Goal: Task Accomplishment & Management: Manage account settings

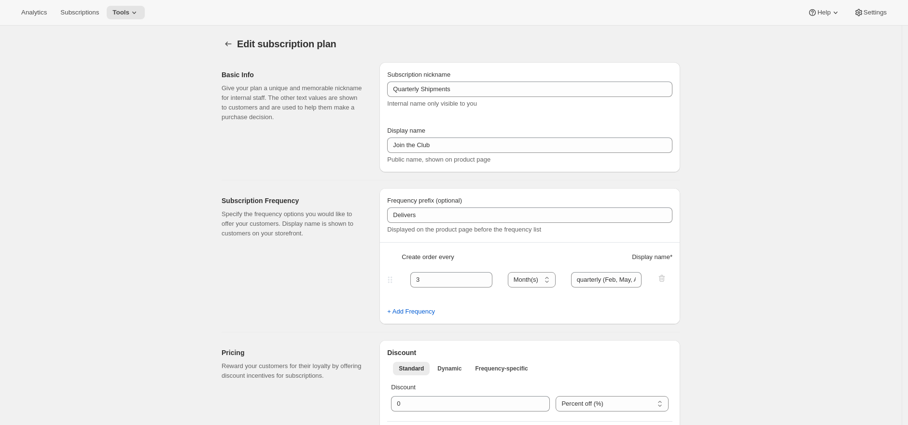
select select "MONTH"
select select "YEARDAY"
select select "2"
select select "5"
select select "8"
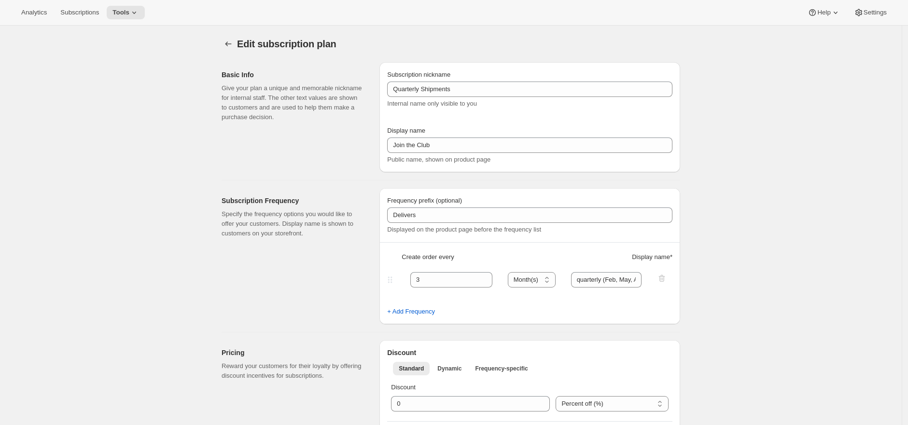
select select "11"
select select "3"
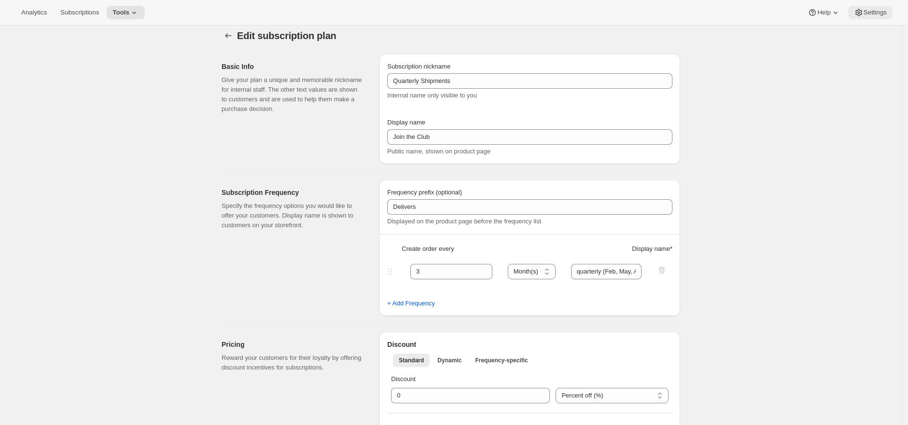
click at [867, 10] on span "Settings" at bounding box center [875, 13] width 23 height 8
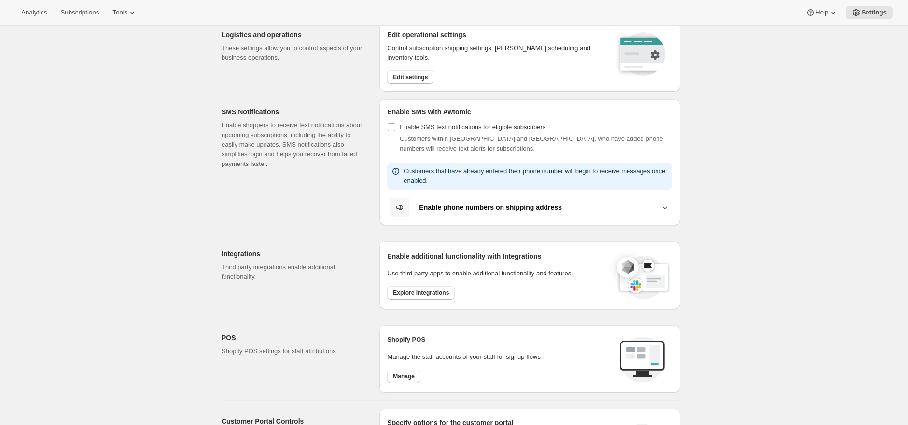
scroll to position [243, 0]
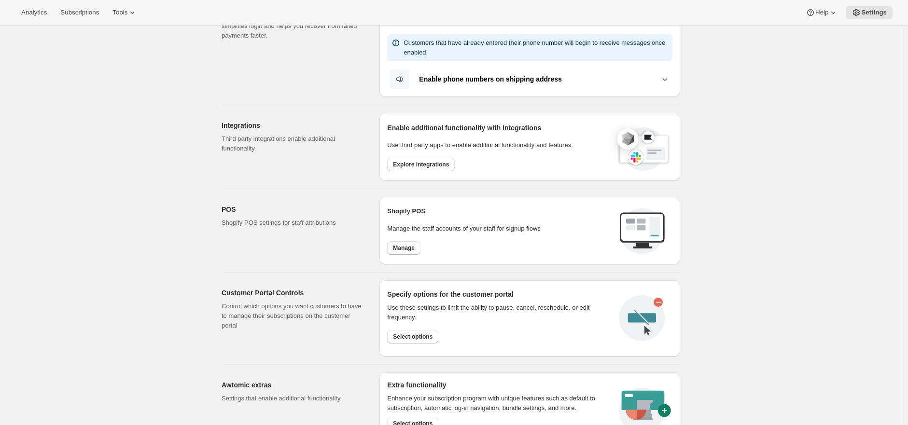
click at [769, 324] on div "Settings. This page is ready Settings Email Customization Customize subscriptio…" at bounding box center [451, 167] width 902 height 768
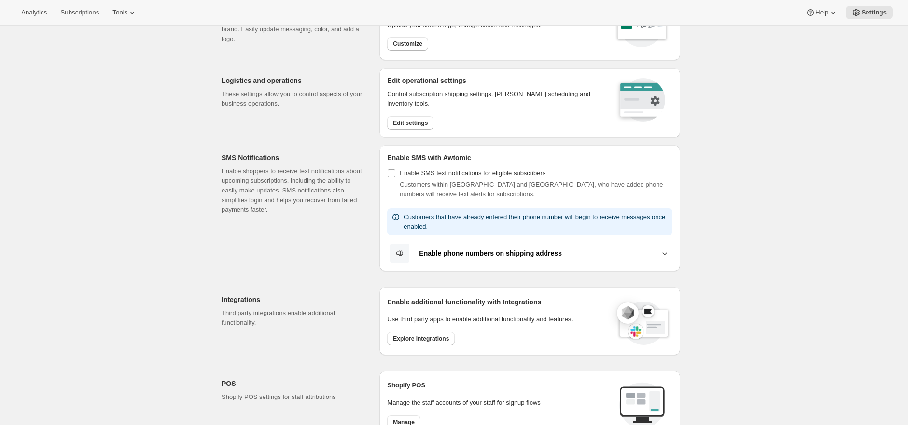
scroll to position [0, 0]
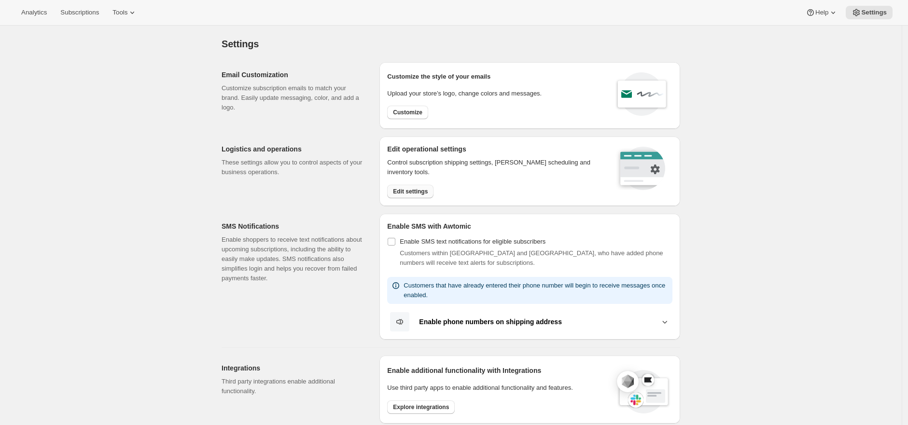
click at [426, 193] on span "Edit settings" at bounding box center [410, 192] width 35 height 8
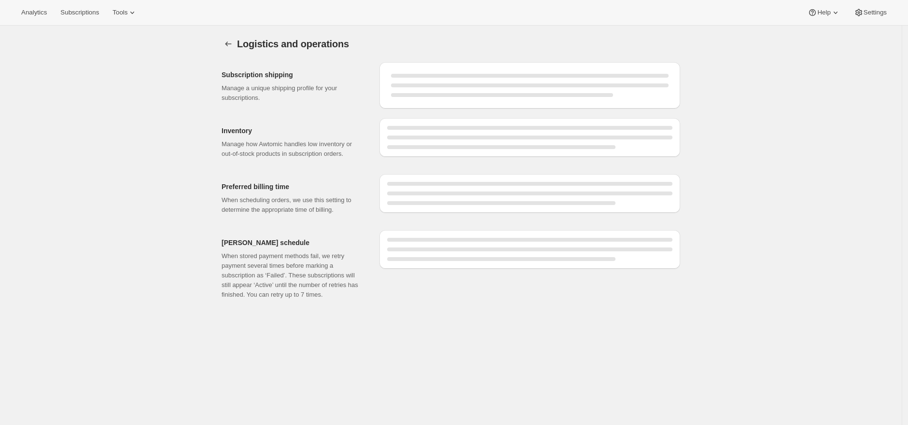
select select "DAY"
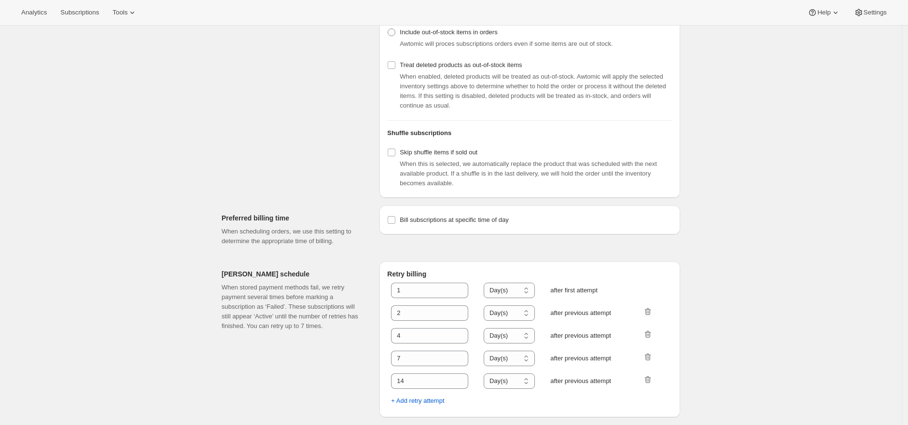
scroll to position [362, 0]
click at [730, 259] on div "Logistics and operations. This page is ready Logistics and operations Subscript…" at bounding box center [451, 53] width 902 height 743
click at [733, 256] on div "Logistics and operations. This page is ready Logistics and operations Subscript…" at bounding box center [451, 53] width 902 height 743
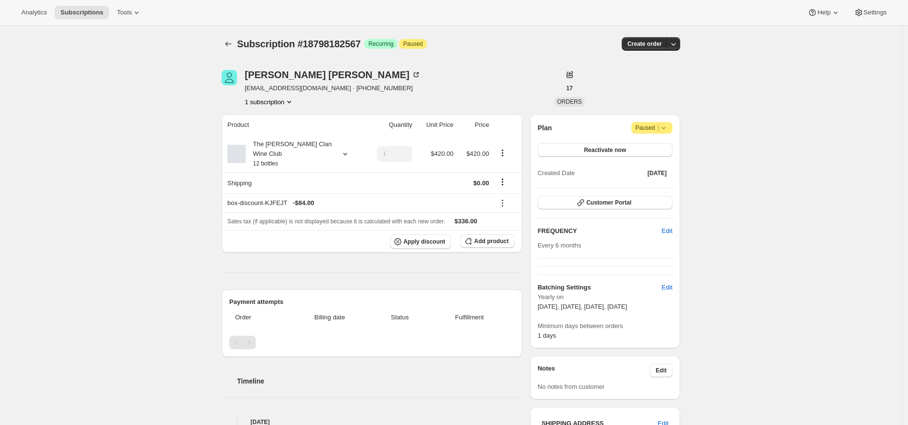
click at [736, 338] on div "Subscription #18798182567. This page is ready Subscription #18798182567 Success…" at bounding box center [451, 413] width 902 height 774
click at [653, 201] on button "Customer Portal" at bounding box center [605, 203] width 135 height 14
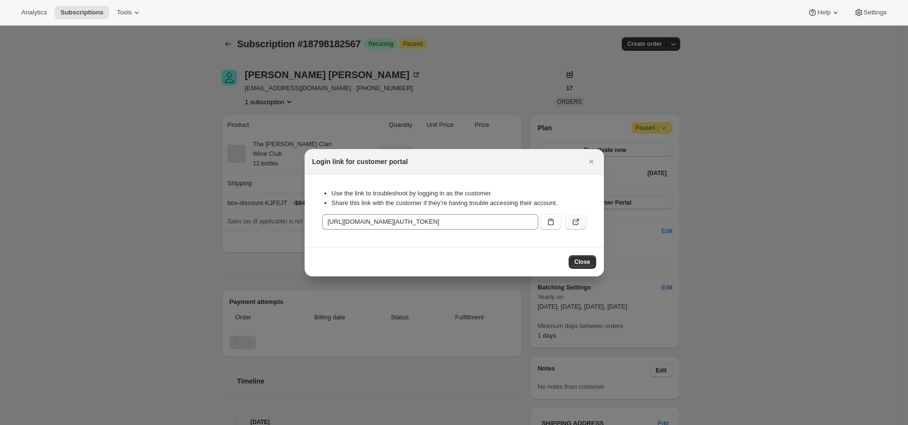
click at [577, 225] on icon ":r1h:" at bounding box center [576, 222] width 10 height 10
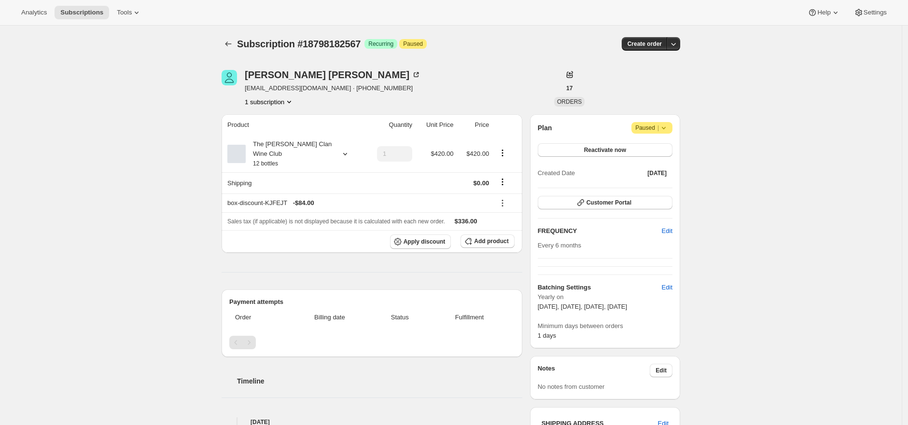
click at [733, 100] on div "Subscription #18798182567. This page is ready Subscription #18798182567 Success…" at bounding box center [451, 413] width 902 height 774
click at [621, 201] on span "Customer Portal" at bounding box center [609, 203] width 45 height 8
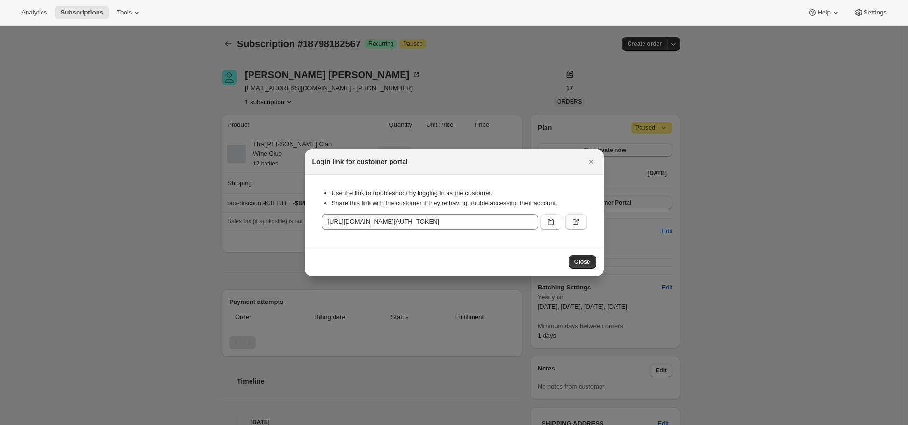
click at [580, 222] on button ":r1h:" at bounding box center [575, 221] width 21 height 15
click at [360, 68] on div at bounding box center [454, 212] width 908 height 425
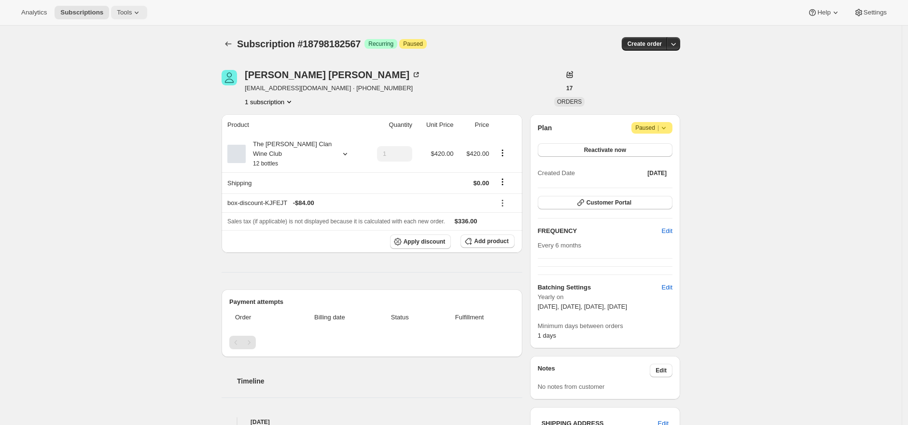
click at [132, 13] on span "Tools" at bounding box center [124, 13] width 15 height 8
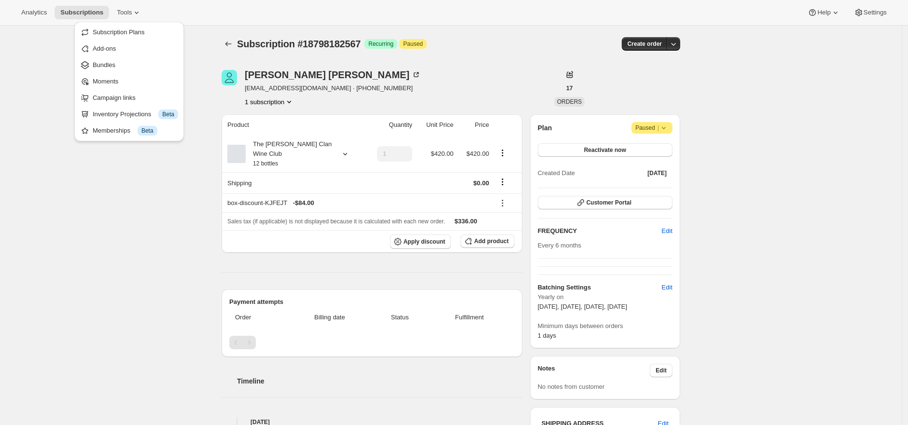
click at [131, 25] on button "Subscription Plans" at bounding box center [129, 32] width 104 height 15
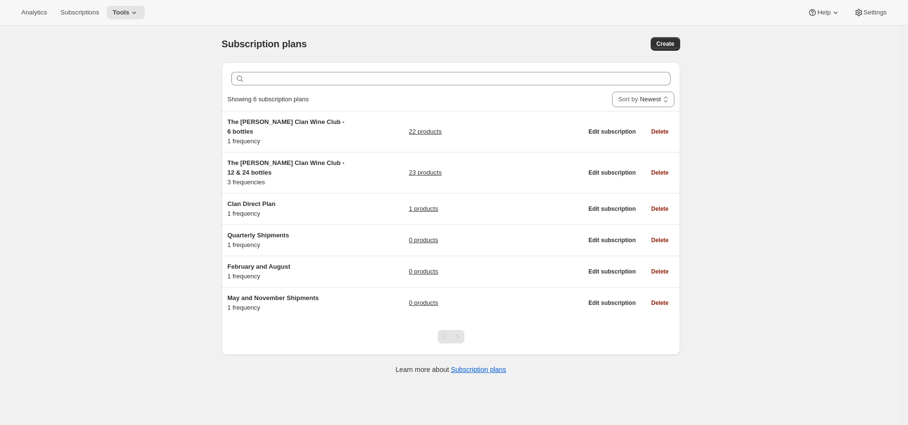
click at [786, 192] on div "Subscription plans. This page is ready Subscription plans Create Clear Showing …" at bounding box center [451, 238] width 902 height 425
click at [127, 7] on button "Tools" at bounding box center [126, 13] width 38 height 14
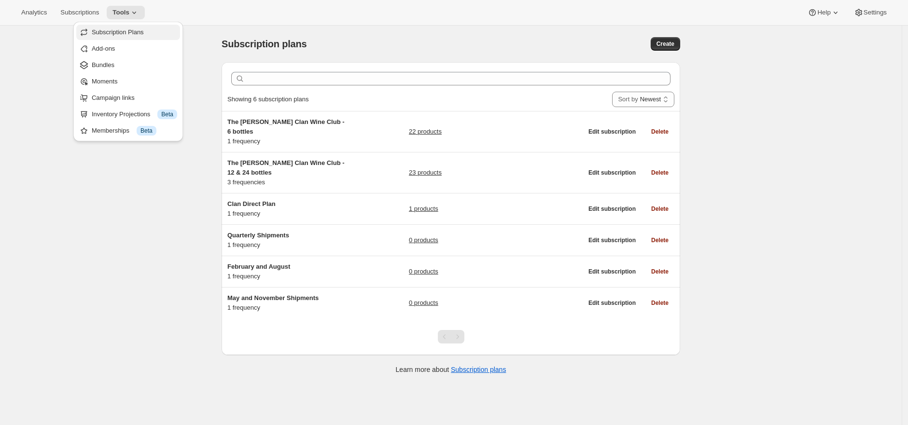
click at [129, 29] on span "Subscription Plans" at bounding box center [118, 31] width 52 height 7
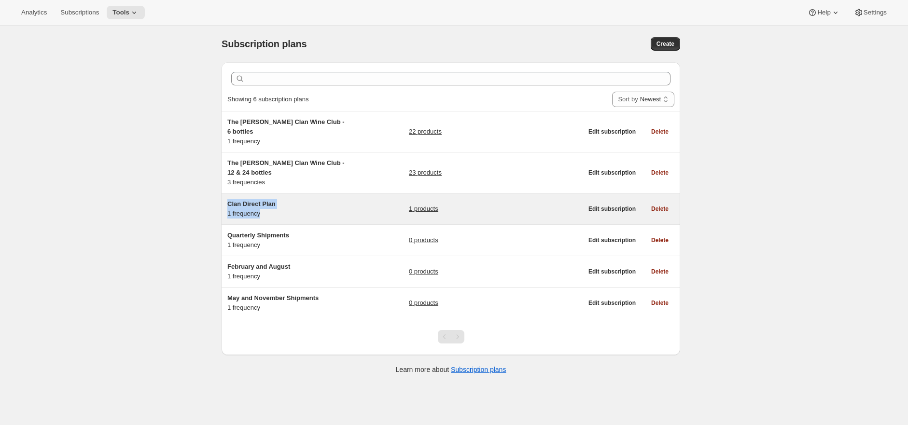
drag, startPoint x: 298, startPoint y: 204, endPoint x: 299, endPoint y: 188, distance: 16.4
click at [299, 194] on div "Clan Direct Plan 1 frequency 1 products Edit subscription Delete" at bounding box center [451, 209] width 459 height 31
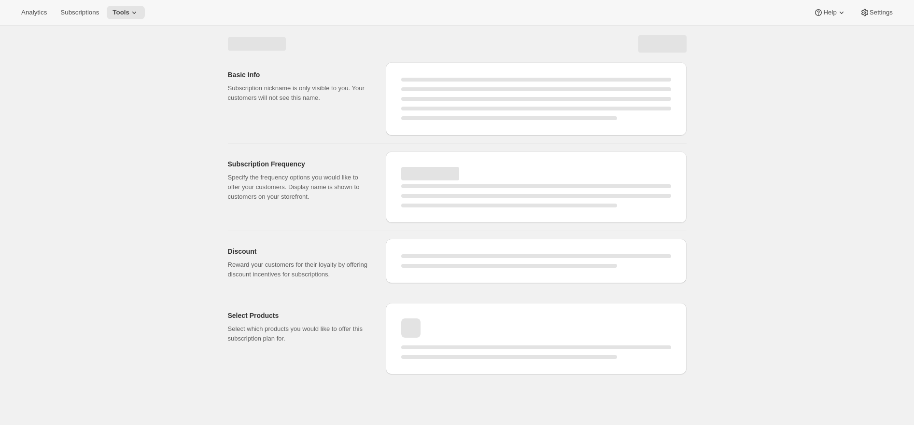
click at [301, 217] on div "Subscription Frequency Specify the frequency options you would like to offer yo…" at bounding box center [303, 187] width 150 height 71
select select "WEEK"
select select "MONTH"
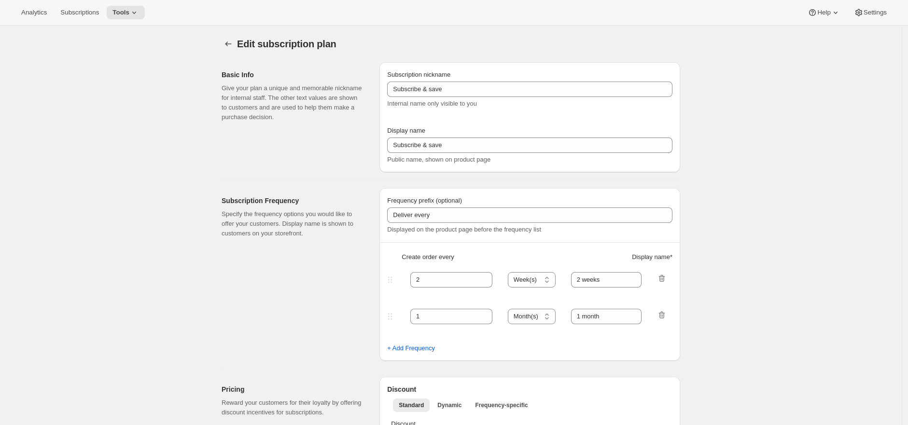
type input "Clan Direct Plan"
type input "Join the Clan"
type input "Billed only"
type input "10"
select select "YEAR"
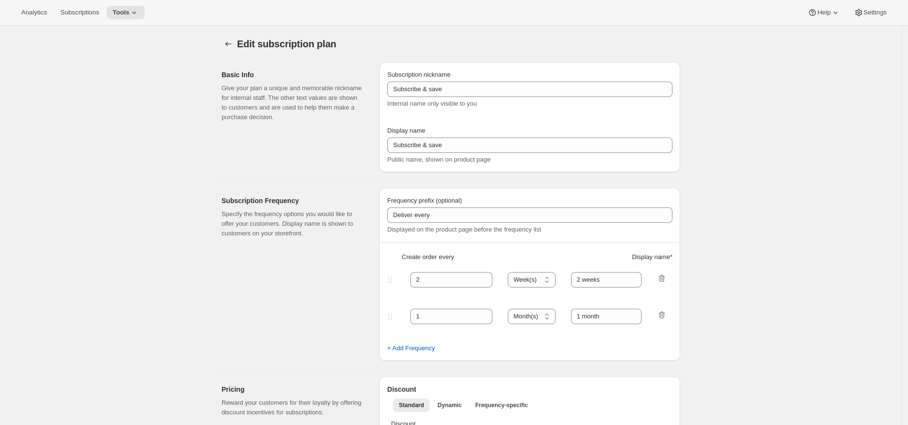
type input "on demand"
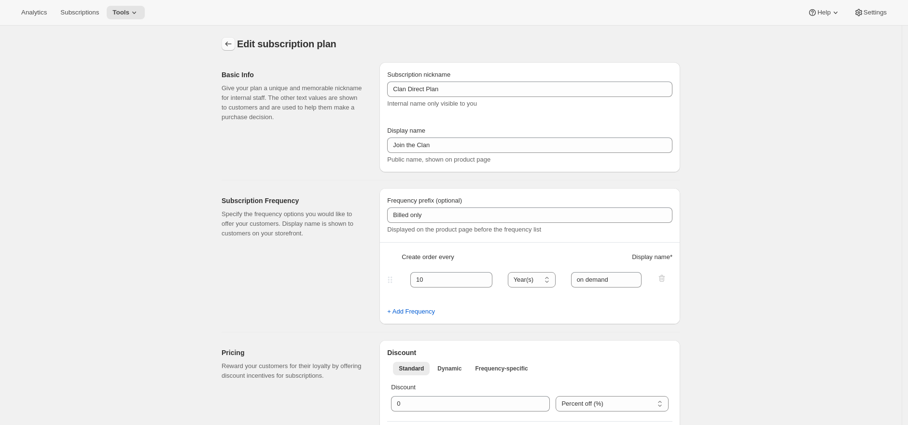
click at [230, 37] on button "Subscription plans" at bounding box center [229, 44] width 14 height 14
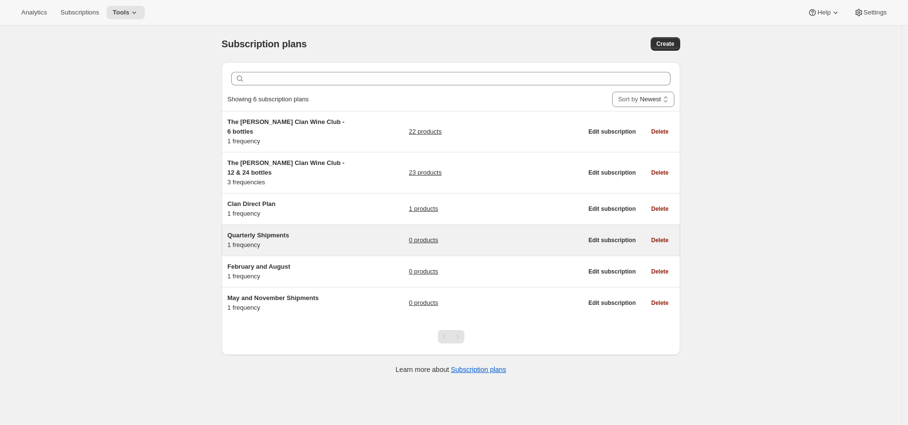
click at [380, 231] on div "Quarterly Shipments 1 frequency 0 products" at bounding box center [404, 240] width 355 height 19
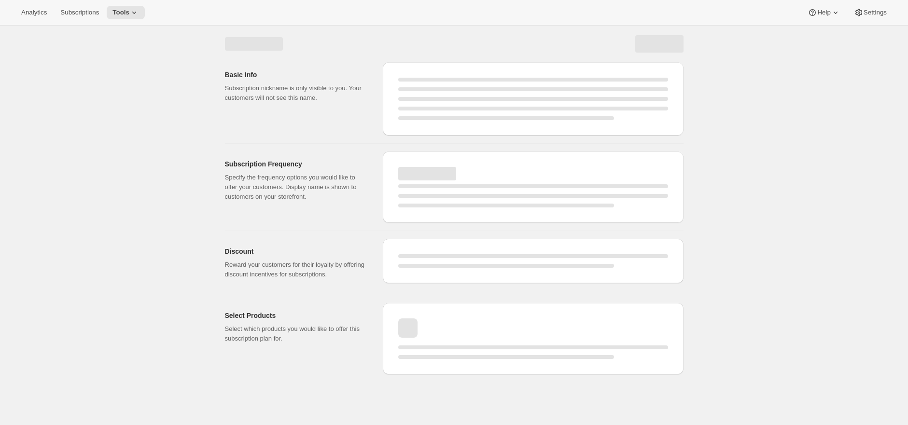
select select "WEEK"
select select "MONTH"
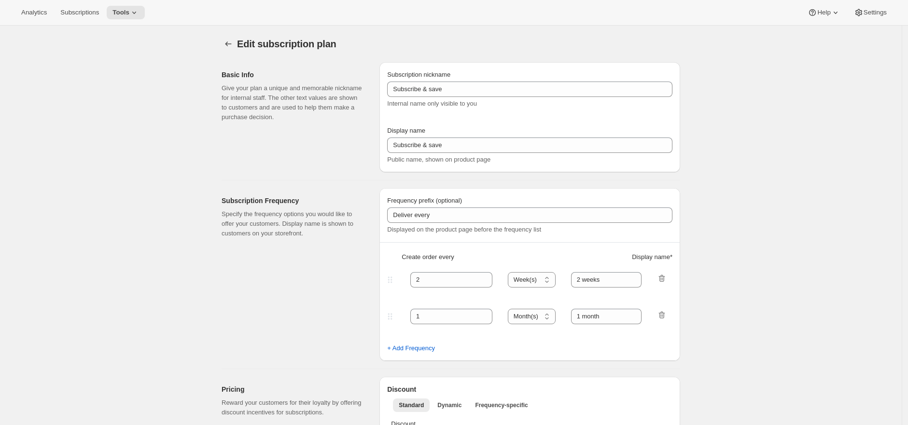
type input "Quarterly Shipments"
type input "Join the Club"
type input "Delivers"
type input "3"
select select "MONTH"
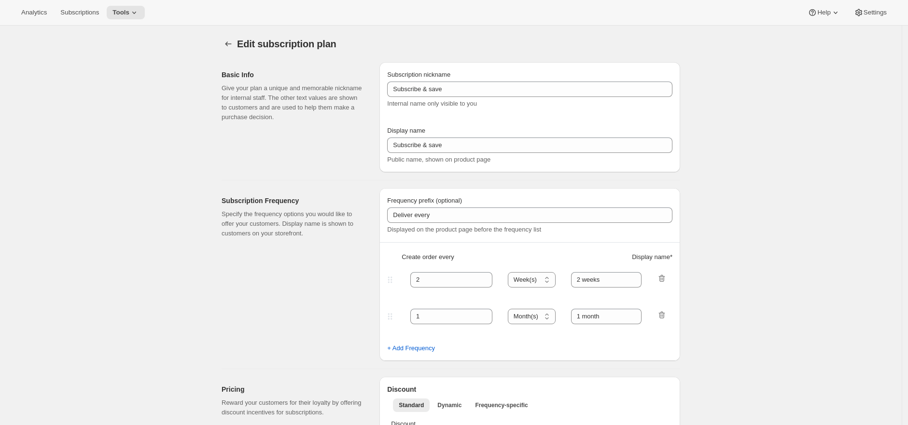
type input "quarterly (Feb, May, Aug, Nov)"
checkbox input "true"
select select "YEARDAY"
select select "2"
select select "5"
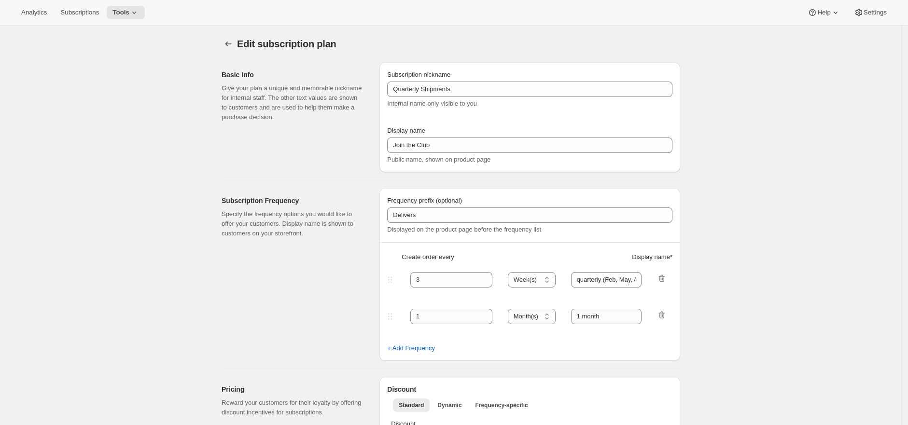
select select "8"
select select "11"
select select "3"
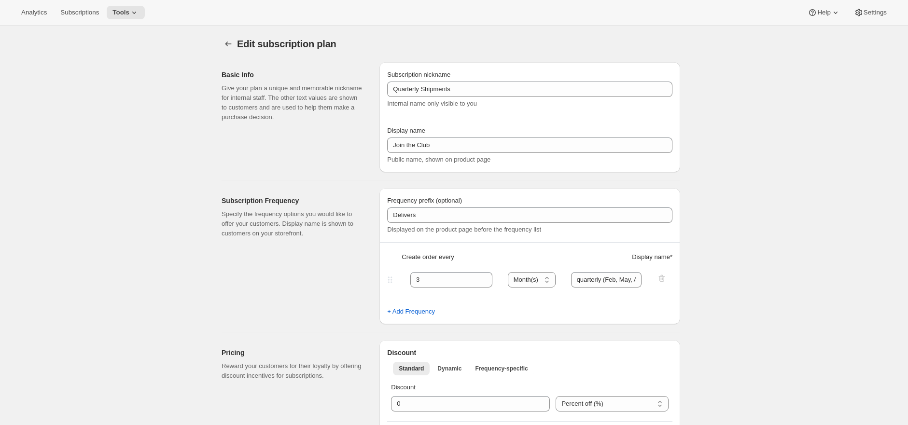
click at [86, 14] on span "Subscriptions" at bounding box center [79, 13] width 39 height 8
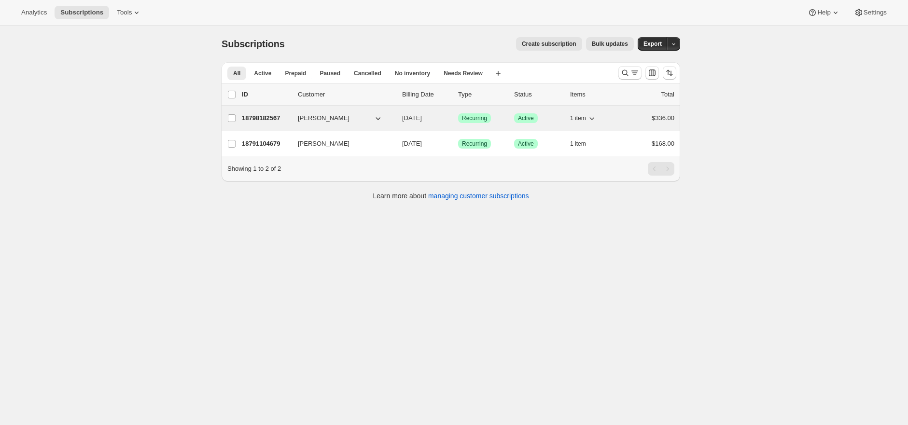
click at [267, 117] on p "18798182567" at bounding box center [266, 118] width 48 height 10
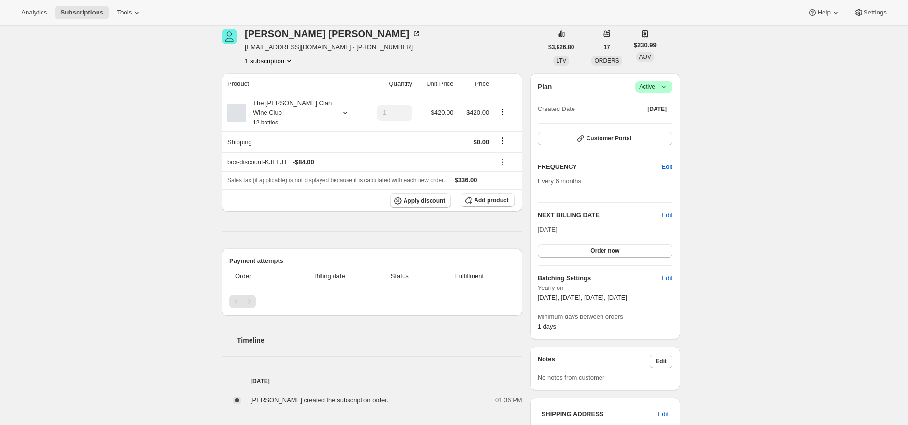
scroll to position [43, 0]
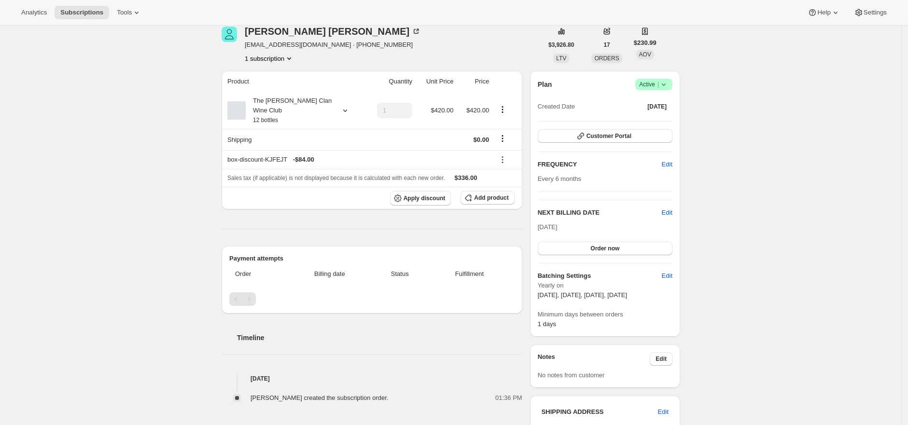
click at [759, 190] on div "Subscription #18798182567. This page is ready Subscription #18798182567 Success…" at bounding box center [451, 384] width 902 height 805
drag, startPoint x: 744, startPoint y: 189, endPoint x: 745, endPoint y: 183, distance: 6.4
click at [744, 189] on div "Subscription #18798182567. This page is ready Subscription #18798182567 Success…" at bounding box center [451, 384] width 902 height 805
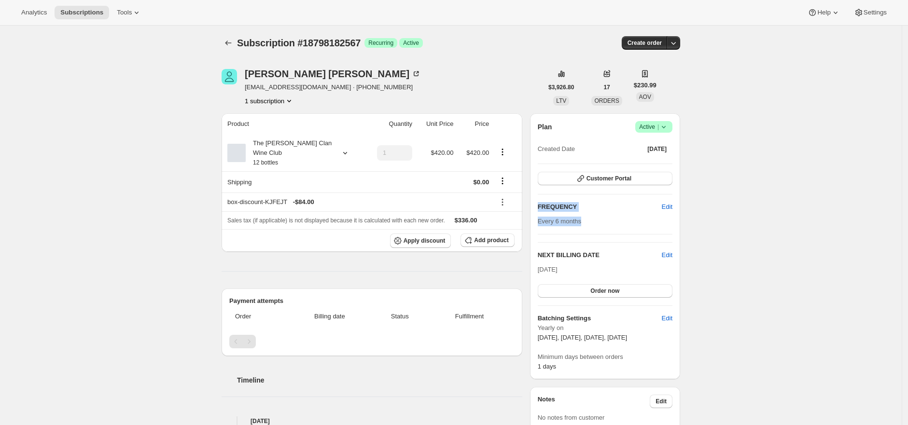
scroll to position [0, 0]
click at [345, 42] on span "Subscription #18798182567" at bounding box center [299, 44] width 124 height 11
copy span "18798182567"
drag, startPoint x: 431, startPoint y: 70, endPoint x: 334, endPoint y: 50, distance: 98.5
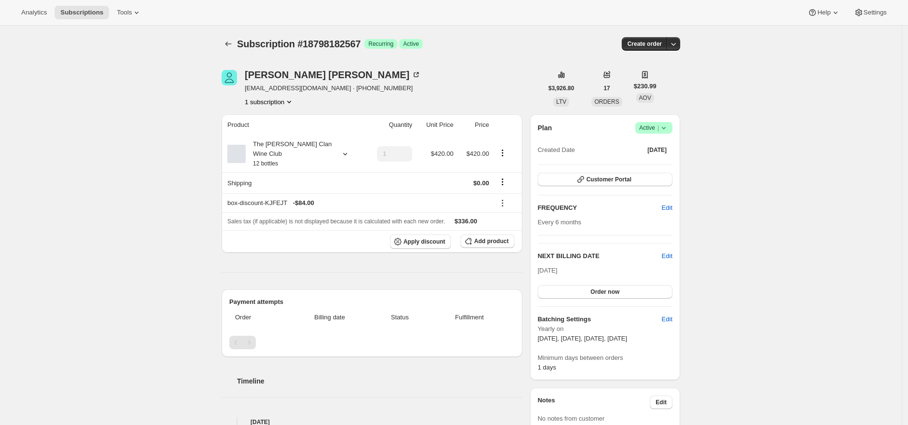
click at [430, 70] on div "Michael O'Neill monfireconsult@gmail.com · +61419167262 1 subscription" at bounding box center [382, 88] width 321 height 37
click at [228, 45] on icon "Subscriptions" at bounding box center [229, 44] width 10 height 10
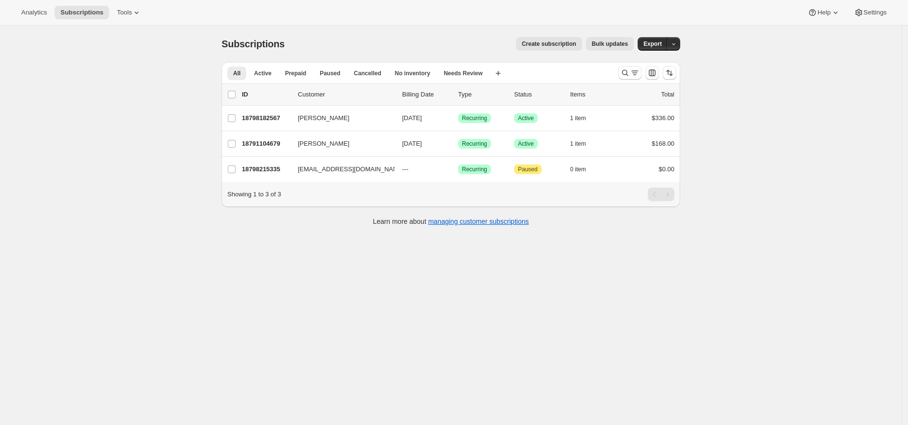
click at [764, 105] on div "Subscriptions. This page is ready Subscriptions Create subscription Bulk update…" at bounding box center [451, 238] width 902 height 425
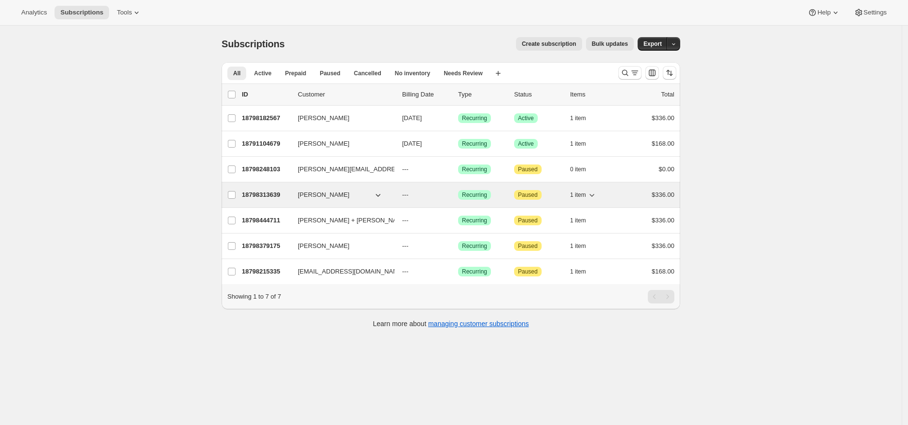
click at [257, 196] on p "18798313639" at bounding box center [266, 195] width 48 height 10
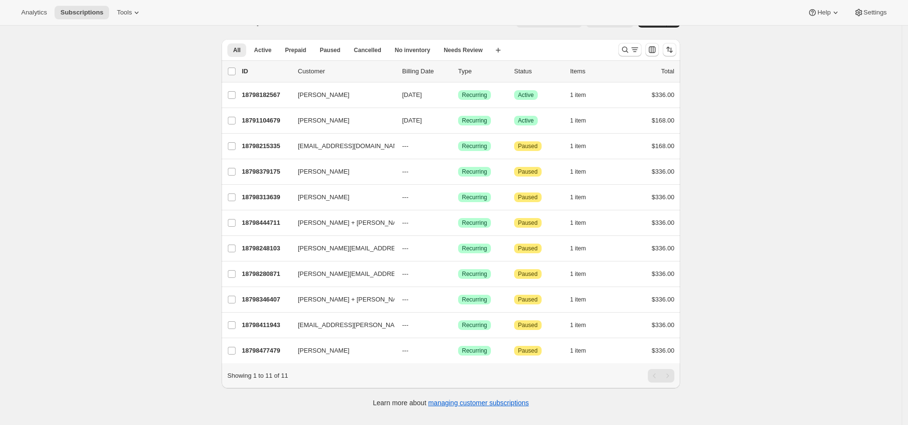
scroll to position [26, 0]
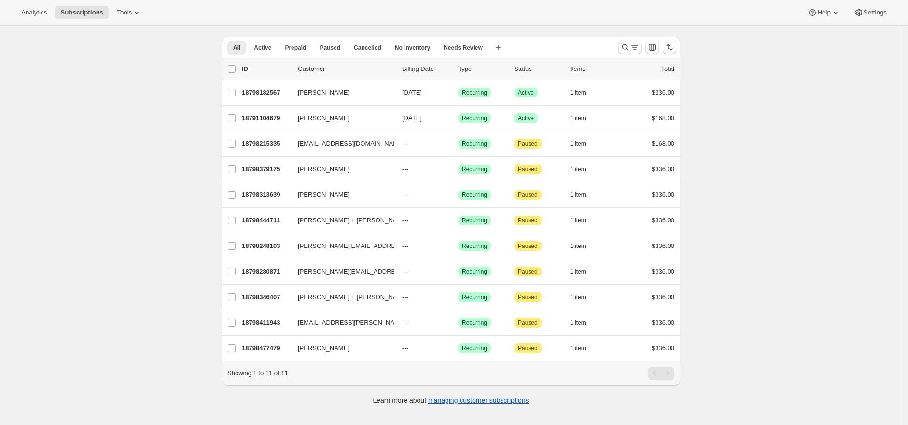
click at [537, 25] on div "Analytics Subscriptions Tools Help Settings" at bounding box center [454, 13] width 908 height 26
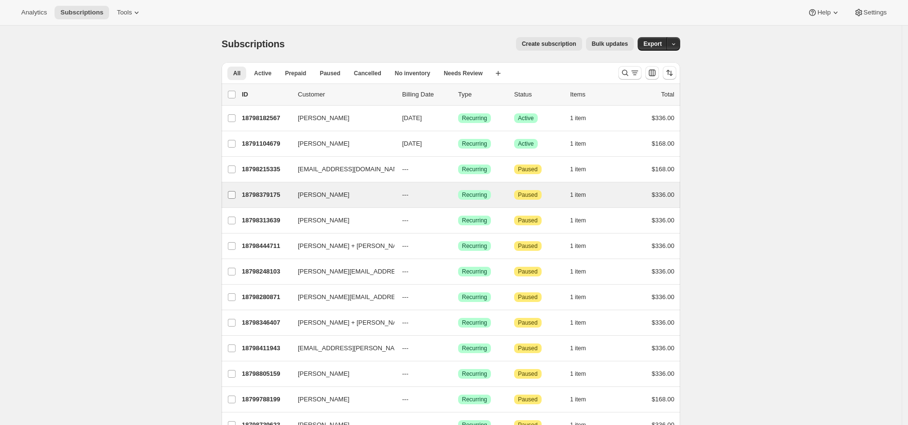
click at [242, 198] on label "Bek Roberts" at bounding box center [232, 195] width 20 height 25
click at [236, 198] on input "Bek Roberts" at bounding box center [232, 195] width 8 height 8
click at [234, 196] on input "Bek Roberts" at bounding box center [232, 196] width 8 height 8
checkbox input "false"
click at [265, 198] on p "18798379175" at bounding box center [266, 195] width 48 height 10
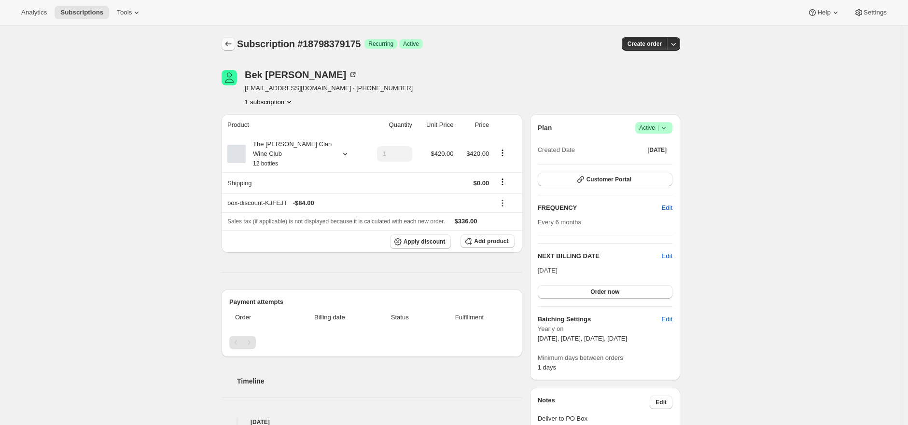
click at [233, 42] on icon "Subscriptions" at bounding box center [229, 44] width 10 height 10
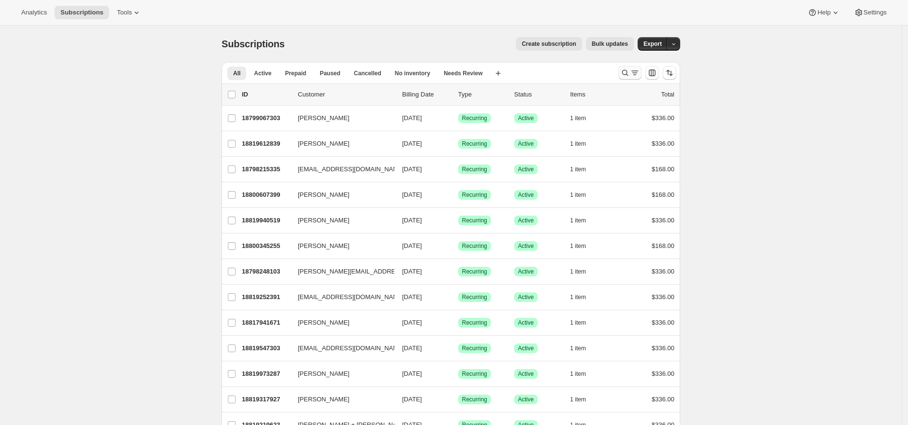
click at [634, 73] on icon "Search and filter results" at bounding box center [635, 73] width 10 height 10
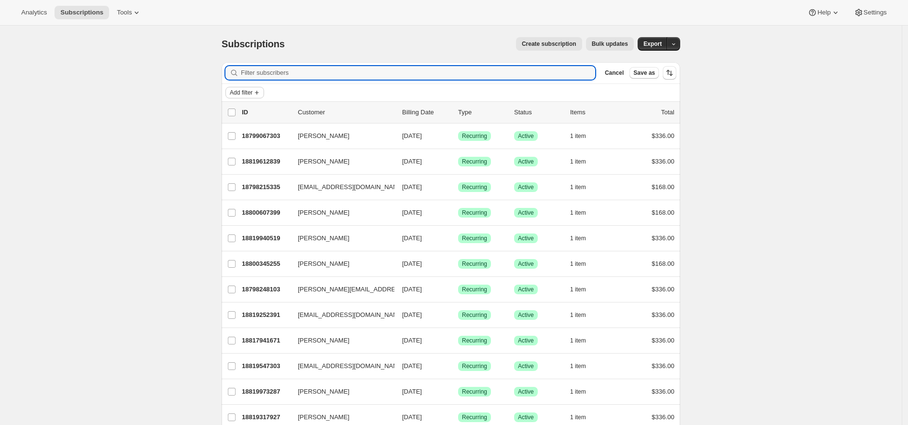
click at [264, 90] on button "Add filter" at bounding box center [245, 93] width 39 height 12
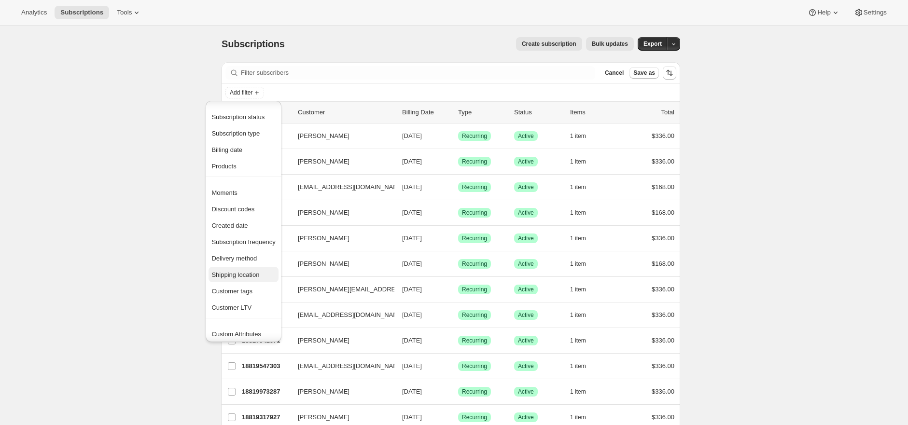
scroll to position [18, 0]
click at [253, 320] on span "Custom Attributes" at bounding box center [243, 316] width 64 height 10
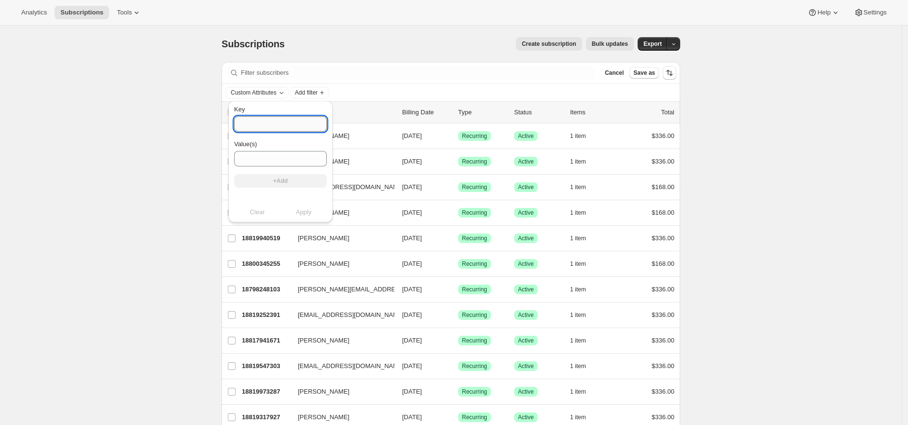
click at [285, 122] on input "Key" at bounding box center [280, 123] width 93 height 15
type input "original_club"
paste input "Clan Direct"
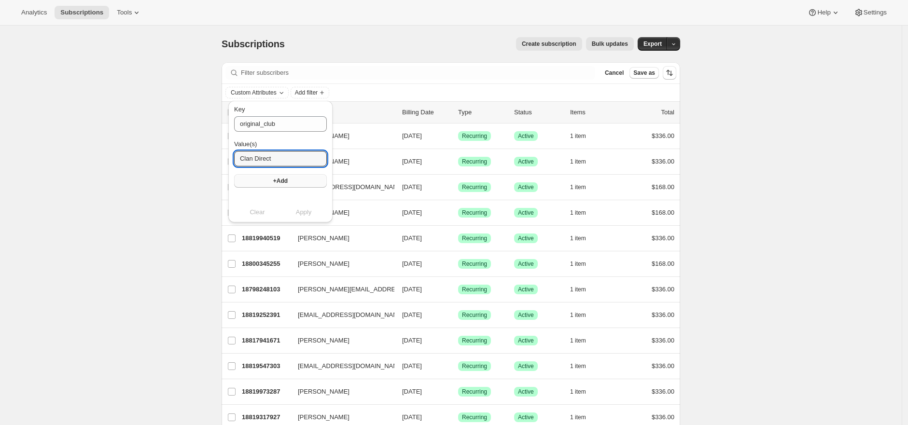
type input "Clan Direct"
drag, startPoint x: 282, startPoint y: 184, endPoint x: 290, endPoint y: 190, distance: 9.0
click at [283, 184] on button "+Add" at bounding box center [280, 181] width 93 height 14
click at [303, 223] on span "Apply" at bounding box center [304, 222] width 16 height 10
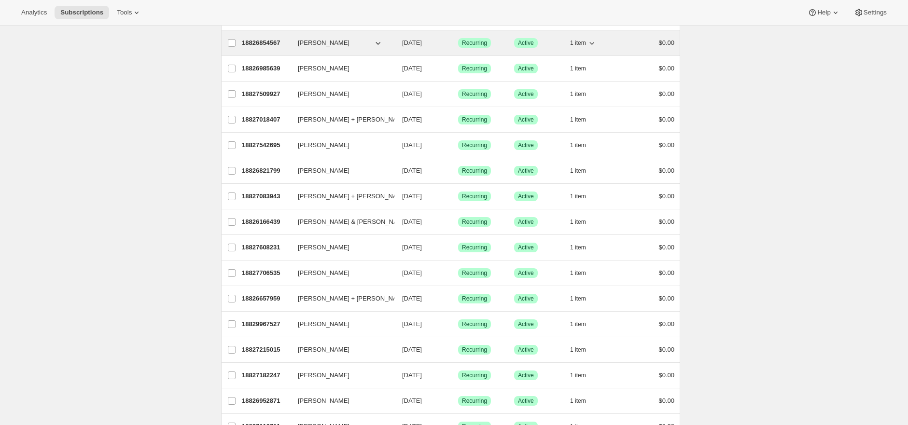
scroll to position [631, 0]
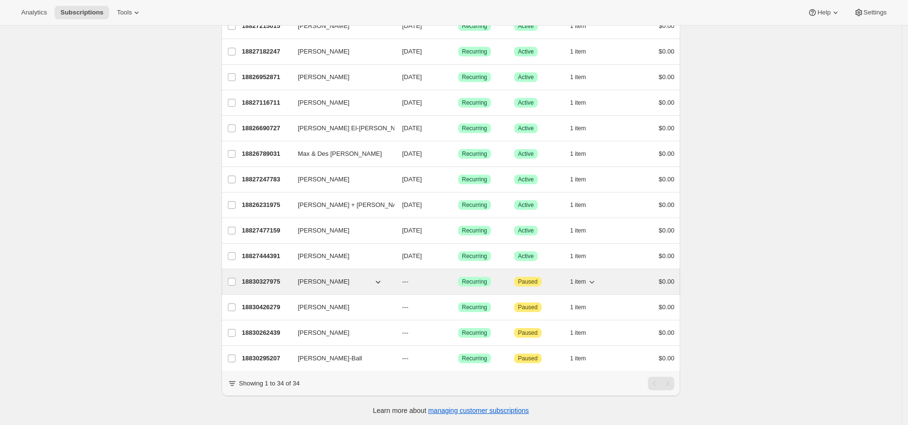
click at [260, 277] on p "18830327975" at bounding box center [266, 282] width 48 height 10
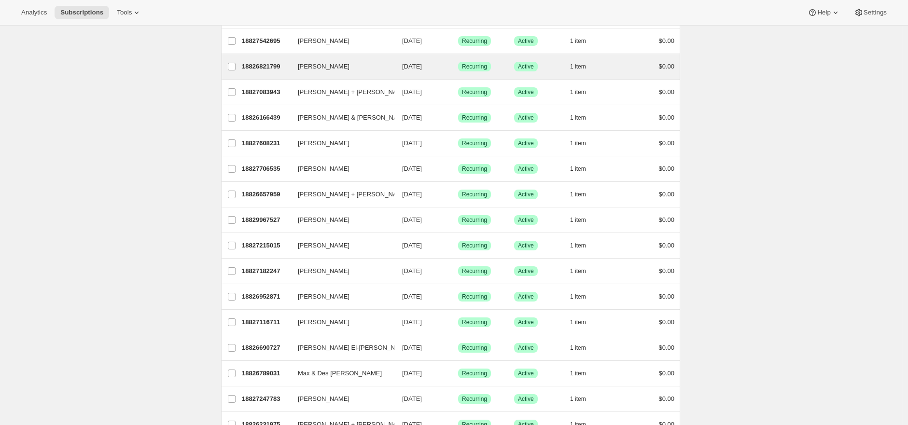
scroll to position [0, 0]
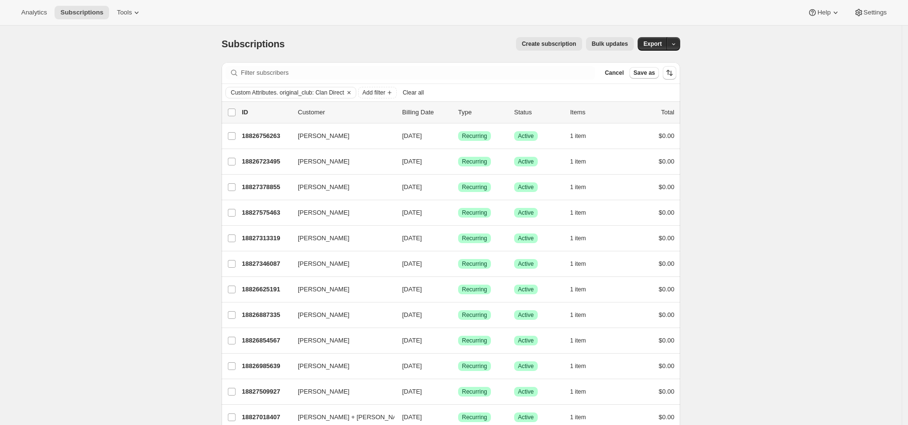
click at [611, 45] on span "Bulk updates" at bounding box center [610, 44] width 36 height 8
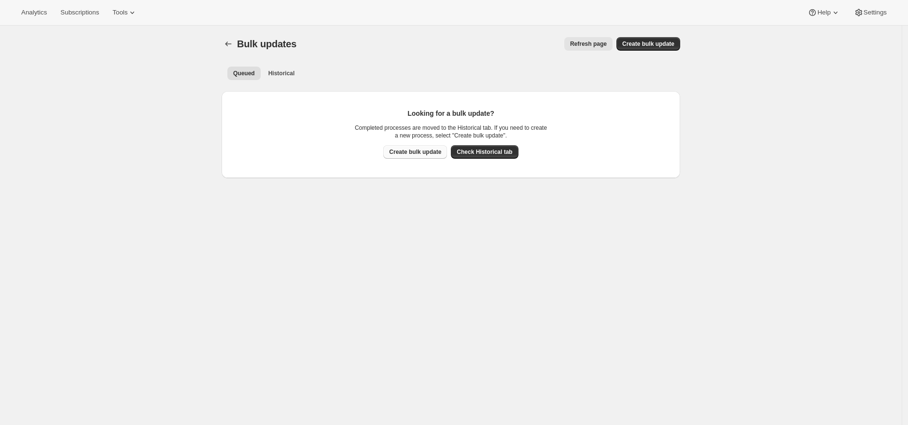
click at [416, 153] on span "Create bulk update" at bounding box center [415, 152] width 52 height 8
select select "22"
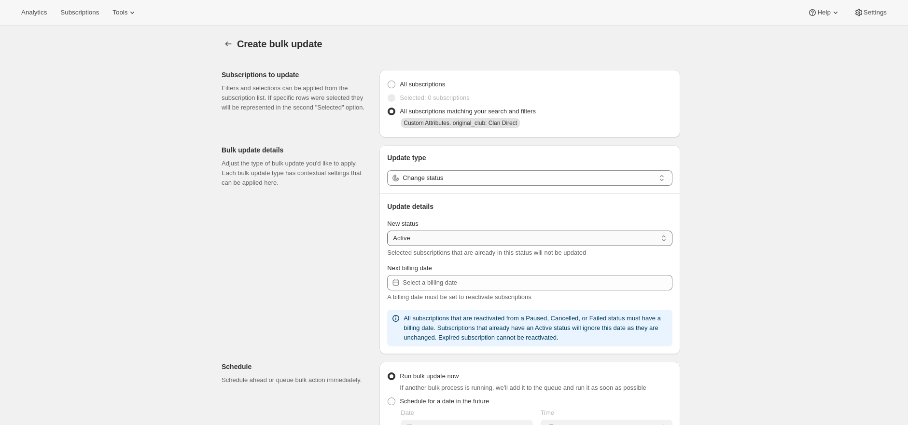
click at [463, 239] on select "Active Paused Cancelled" at bounding box center [529, 238] width 285 height 15
select select "paused"
click at [390, 231] on select "Active Paused Cancelled" at bounding box center [529, 238] width 285 height 15
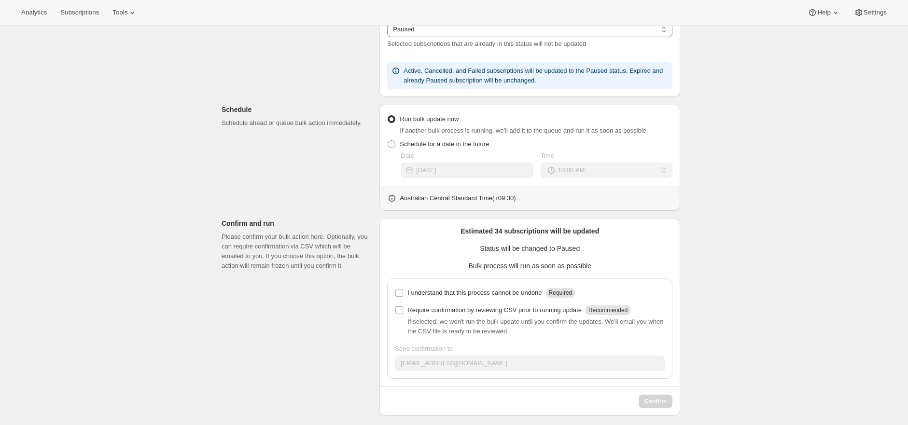
scroll to position [215, 0]
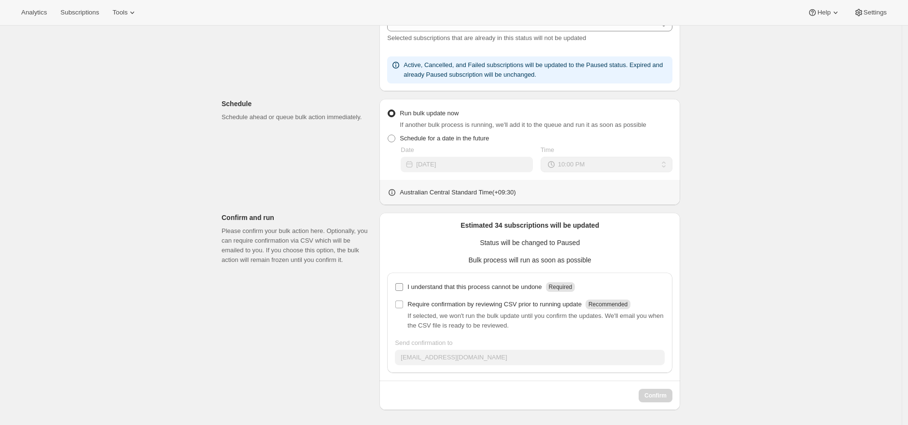
click at [522, 290] on p "I understand that this process cannot be undone" at bounding box center [475, 287] width 134 height 10
click at [403, 290] on input "I understand that this process cannot be undone Required" at bounding box center [399, 287] width 8 height 8
checkbox input "true"
click at [663, 389] on button "Confirm" at bounding box center [656, 396] width 34 height 14
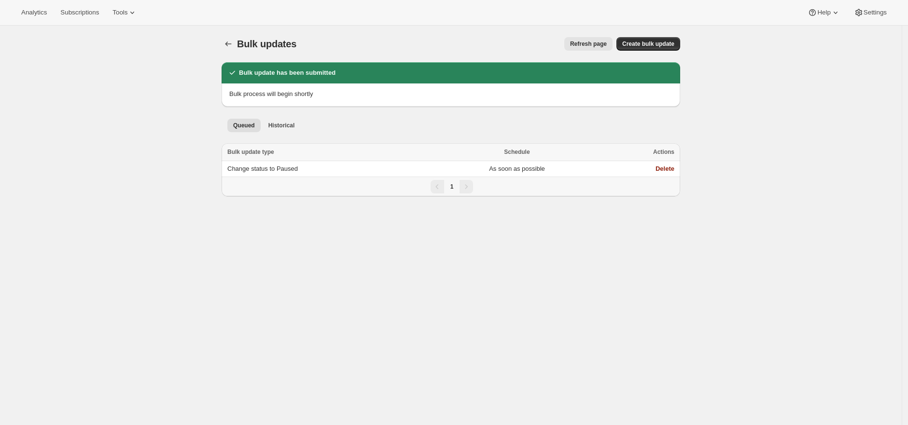
click at [179, 61] on div "Bulk updates. This page is ready Bulk updates Refresh page More actions Refresh…" at bounding box center [451, 238] width 902 height 425
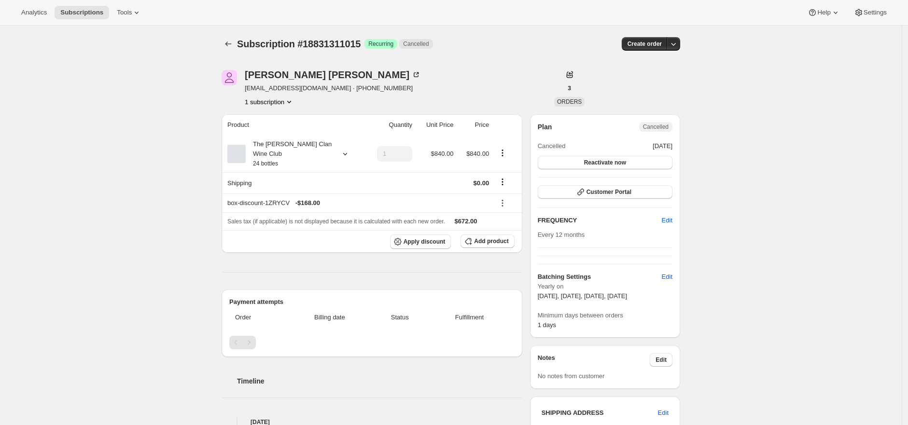
click at [866, 127] on div "Subscription #18831311015. This page is ready Subscription #18831311015 Success…" at bounding box center [451, 407] width 902 height 763
click at [865, 128] on div "Subscription #18831311015. This page is ready Subscription #18831311015 Success…" at bounding box center [451, 407] width 902 height 763
click at [864, 129] on div "Subscription #18831311015. This page is ready Subscription #18831311015 Success…" at bounding box center [451, 407] width 902 height 763
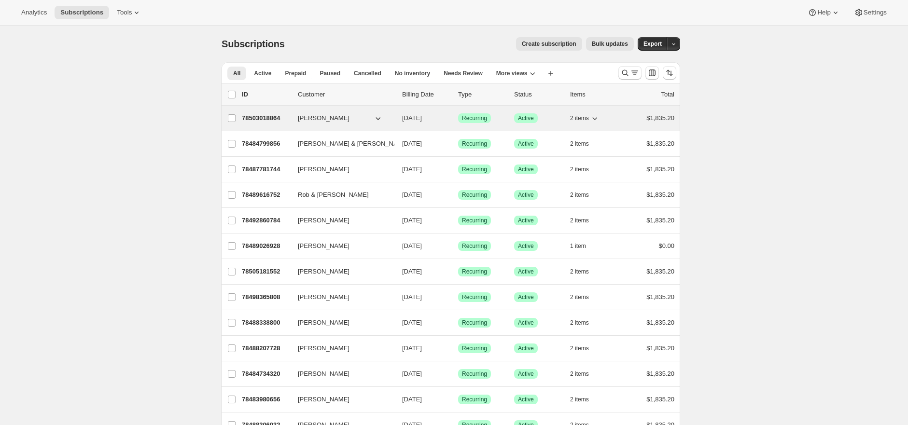
click at [256, 119] on p "78503018864" at bounding box center [266, 118] width 48 height 10
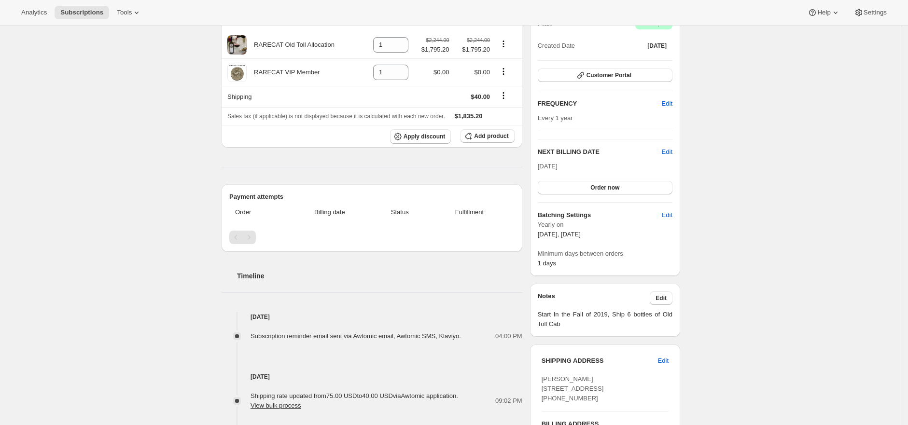
scroll to position [354, 0]
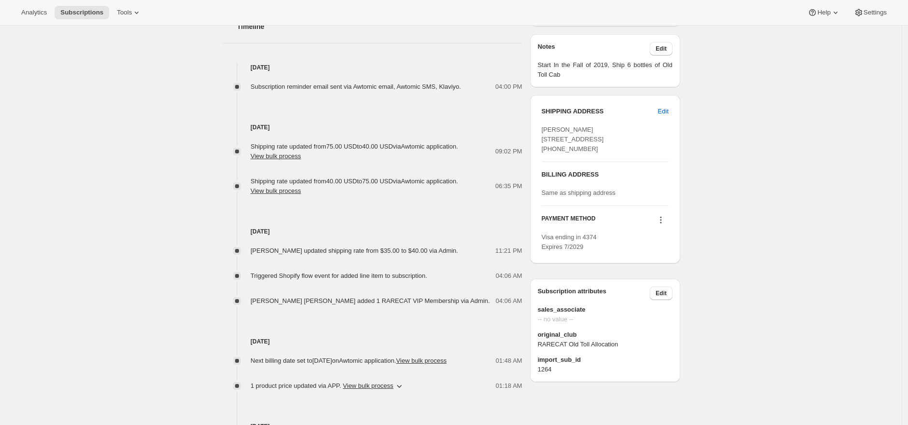
click at [664, 225] on icon at bounding box center [661, 220] width 10 height 10
click at [664, 287] on span "Add credit card" at bounding box center [649, 290] width 42 height 7
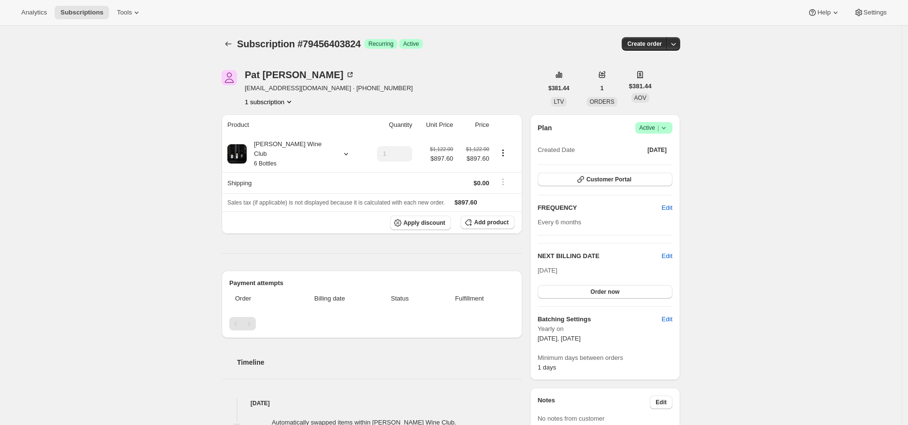
scroll to position [269, 0]
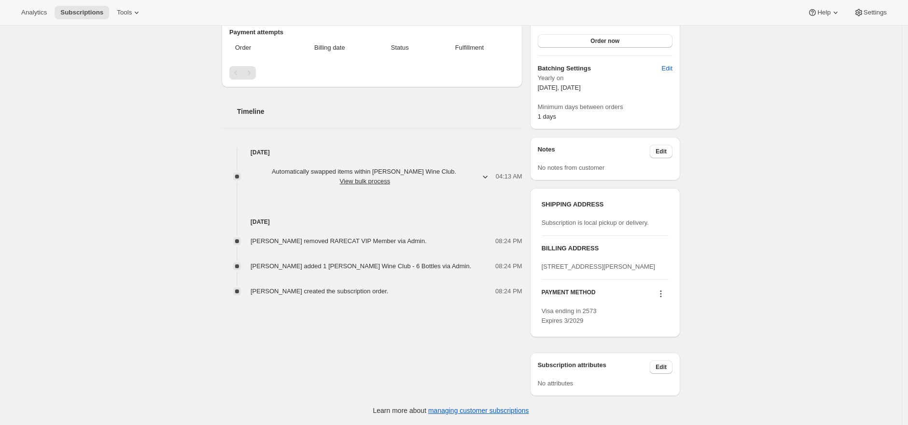
click at [665, 295] on icon at bounding box center [661, 294] width 10 height 10
click at [663, 296] on icon at bounding box center [661, 294] width 10 height 10
click at [663, 361] on span "Add credit card" at bounding box center [649, 364] width 42 height 7
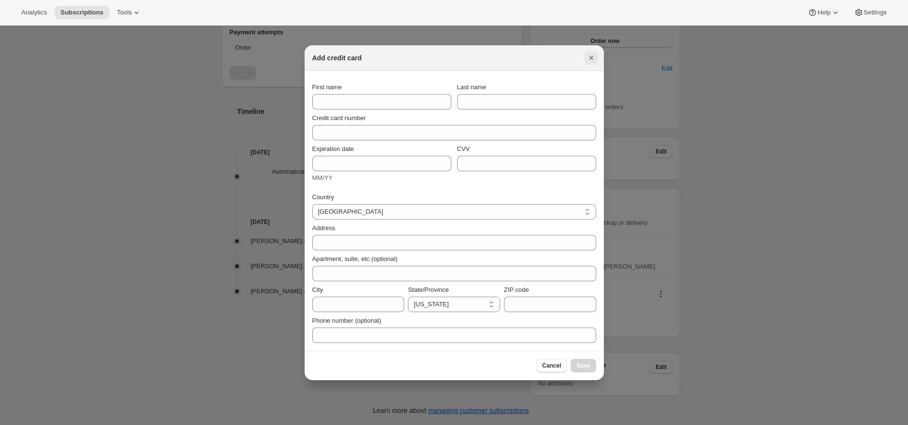
click at [588, 58] on icon "Close" at bounding box center [592, 58] width 10 height 10
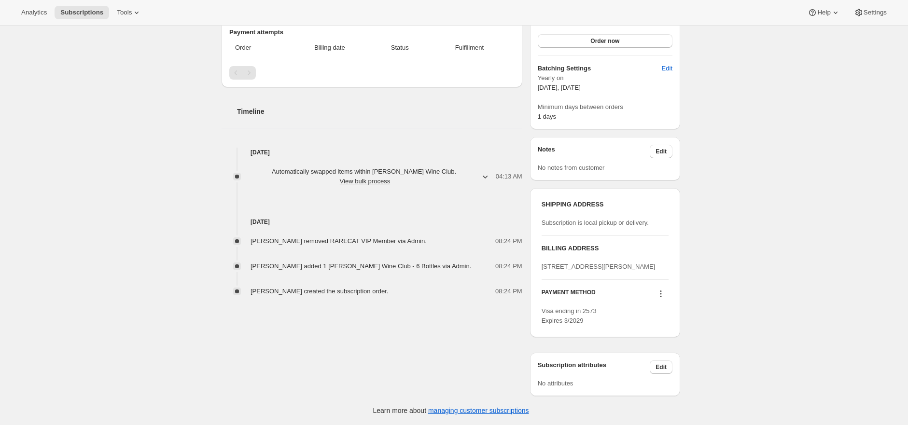
click at [717, 192] on div "Subscription #79456403824. This page is ready Subscription #79456403824 Success…" at bounding box center [451, 99] width 902 height 651
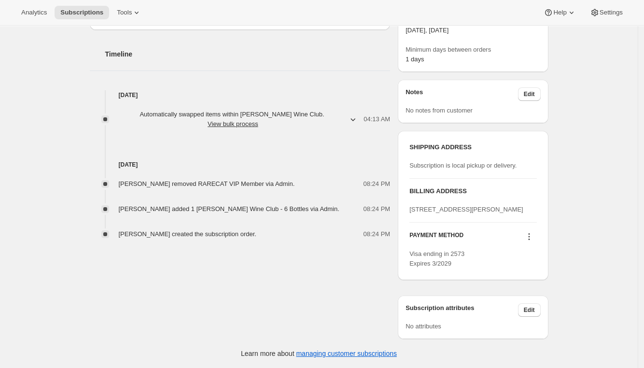
scroll to position [327, 0]
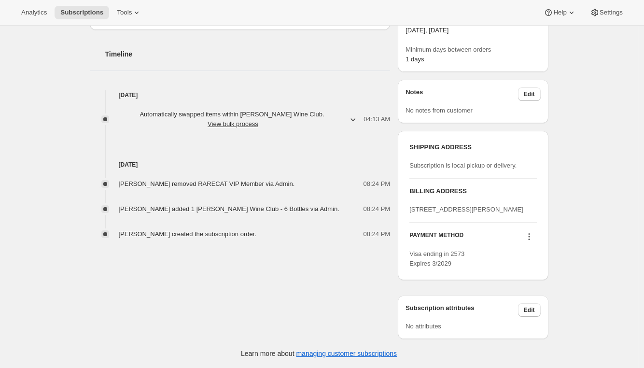
click at [534, 237] on icon at bounding box center [529, 237] width 10 height 10
click at [522, 304] on span "Add credit card" at bounding box center [517, 307] width 42 height 7
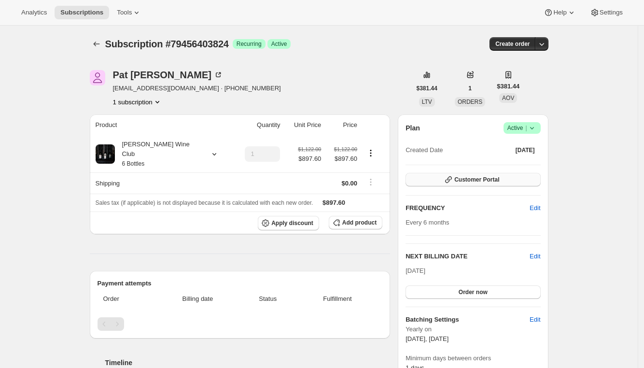
click at [520, 182] on button "Customer Portal" at bounding box center [473, 180] width 135 height 14
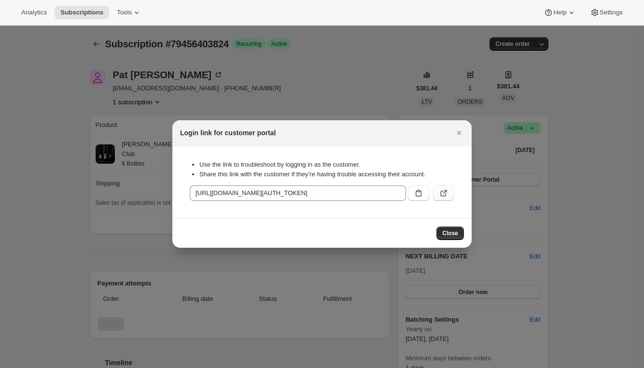
click at [448, 191] on icon ":rc0:" at bounding box center [444, 193] width 10 height 10
click at [433, 82] on div at bounding box center [322, 184] width 644 height 368
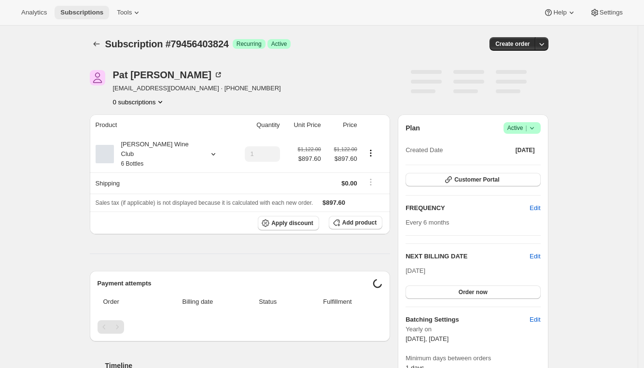
click at [85, 11] on span "Subscriptions" at bounding box center [81, 13] width 43 height 8
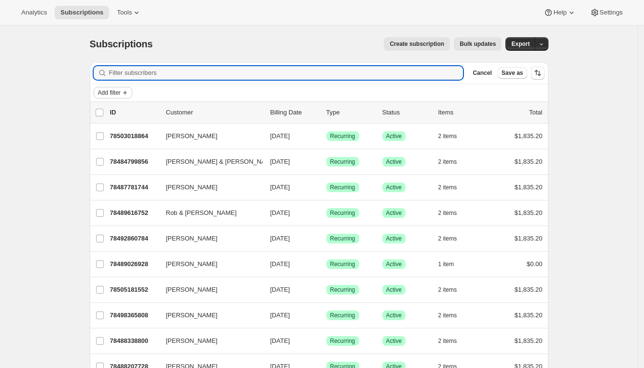
click at [115, 92] on span "Add filter" at bounding box center [109, 93] width 23 height 8
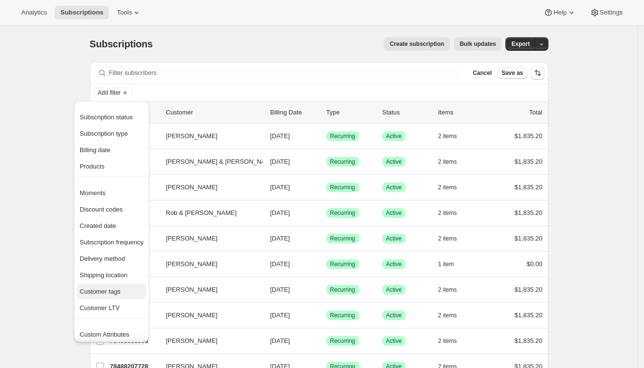
scroll to position [2, 0]
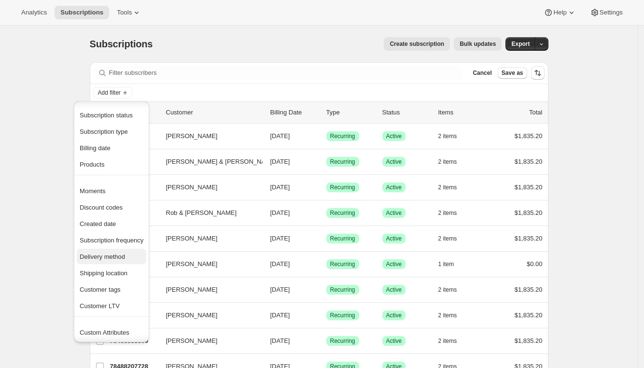
drag, startPoint x: 124, startPoint y: 271, endPoint x: 124, endPoint y: 255, distance: 15.9
click at [124, 255] on ul "Moments Discount codes Created date Subscription frequency Delivery method Ship…" at bounding box center [112, 248] width 70 height 130
click at [125, 255] on span "Delivery method" at bounding box center [102, 256] width 45 height 7
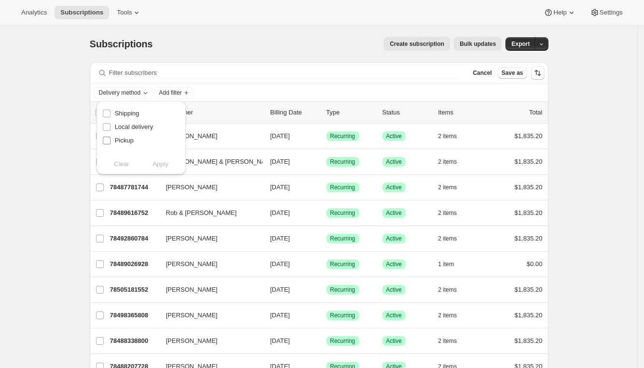
click at [132, 141] on span "Pickup" at bounding box center [124, 140] width 19 height 7
click at [111, 141] on input "Pickup" at bounding box center [107, 141] width 8 height 8
checkbox input "true"
click at [162, 165] on span "Apply" at bounding box center [161, 164] width 16 height 10
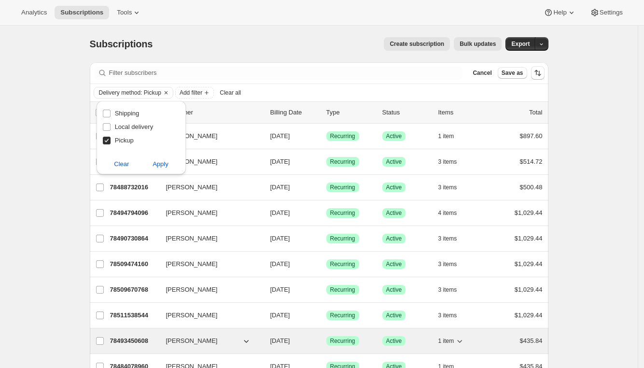
click at [137, 341] on p "78493450608" at bounding box center [134, 341] width 48 height 10
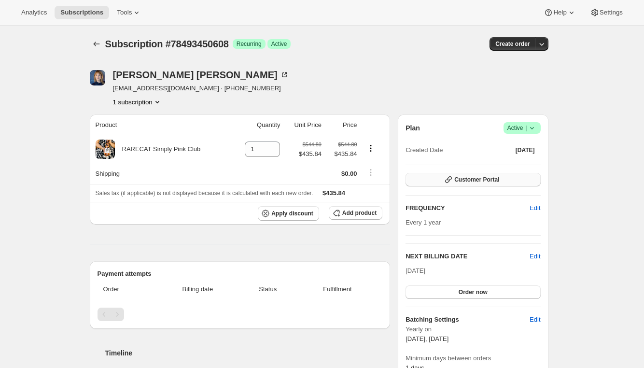
click at [506, 180] on button "Customer Portal" at bounding box center [473, 180] width 135 height 14
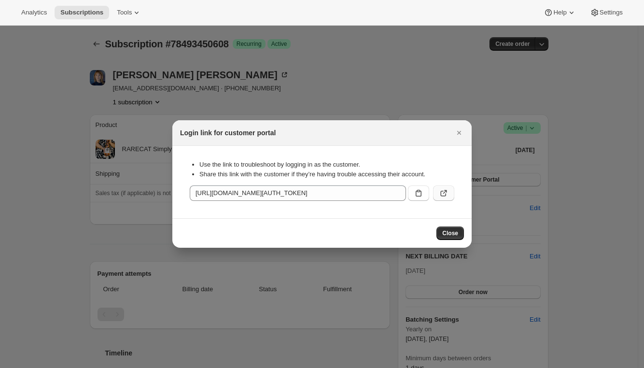
click at [448, 188] on icon ":rfc:" at bounding box center [444, 193] width 10 height 10
click at [458, 84] on div at bounding box center [322, 184] width 644 height 368
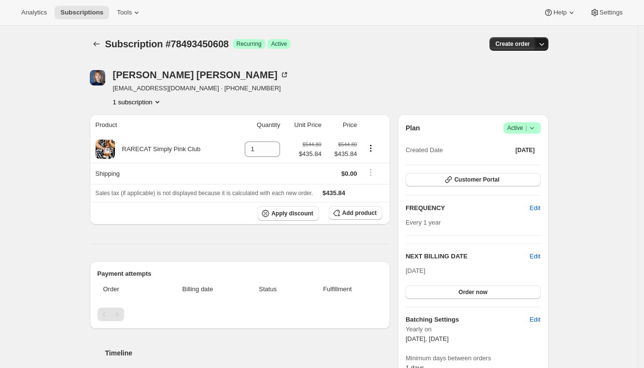
click at [547, 46] on icon "button" at bounding box center [542, 44] width 10 height 10
click at [521, 79] on span "Create custom one-time order" at bounding box center [504, 80] width 84 height 7
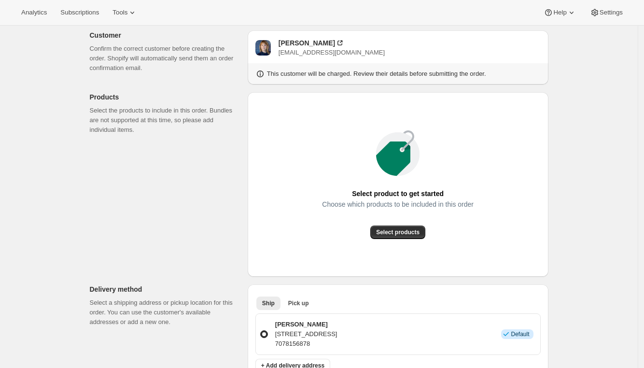
scroll to position [57, 0]
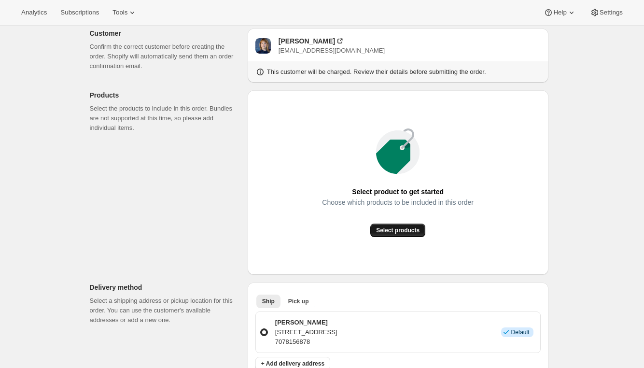
click at [415, 226] on span "Select products" at bounding box center [397, 230] width 43 height 8
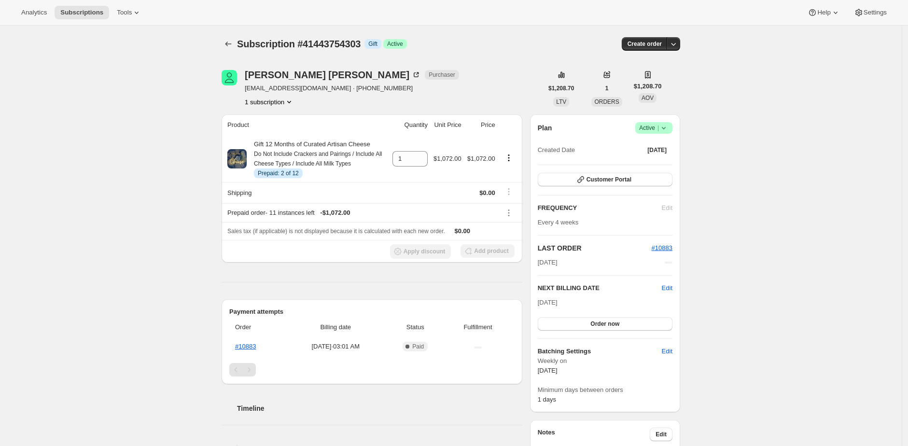
click at [465, 97] on div "[PERSON_NAME] Purchaser [EMAIL_ADDRESS][DOMAIN_NAME] · [PHONE_NUMBER] 1 subscri…" at bounding box center [382, 88] width 321 height 37
click at [465, 96] on div "George Patton Purchaser gep3330@gmail.com · +12036408684 1 subscription" at bounding box center [382, 88] width 321 height 37
click at [680, 44] on button "button" at bounding box center [674, 44] width 14 height 14
click at [621, 83] on span "Create custom one-time order" at bounding box center [636, 80] width 84 height 7
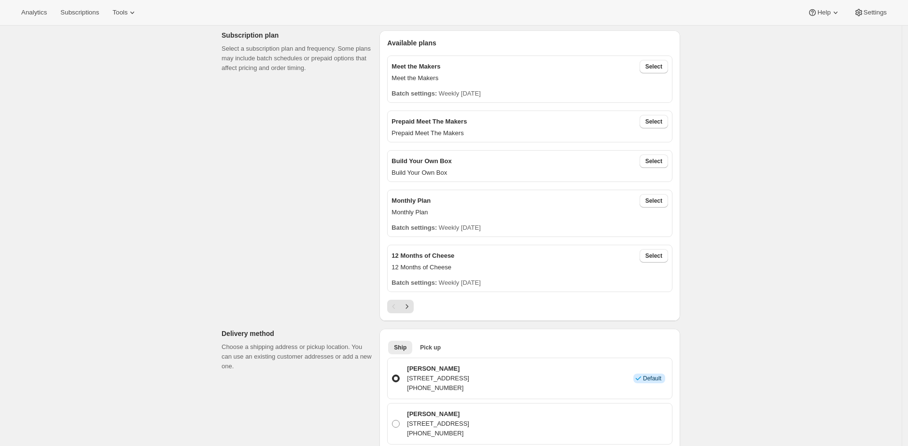
scroll to position [245, 0]
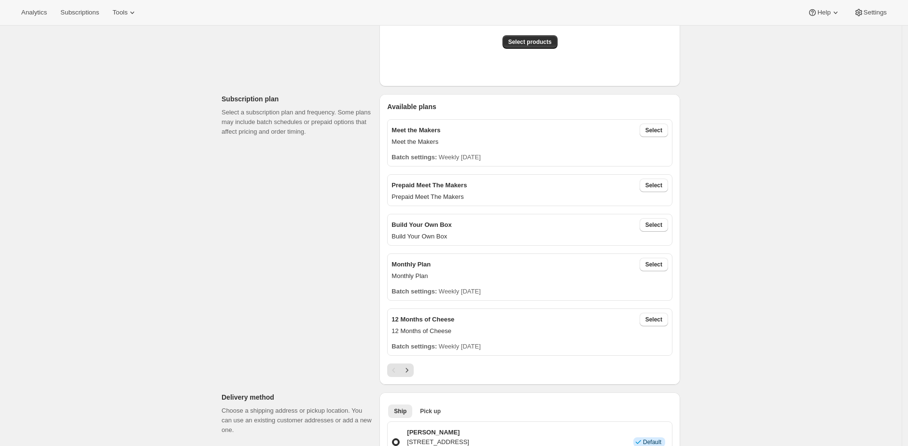
click at [747, 227] on div "Create subscription. This page is ready Create subscription Customer This subsc…" at bounding box center [451, 389] width 902 height 1218
click at [756, 229] on div "Create subscription. This page is ready Create subscription Customer This subsc…" at bounding box center [451, 389] width 902 height 1218
click at [660, 324] on button "Select" at bounding box center [654, 320] width 28 height 14
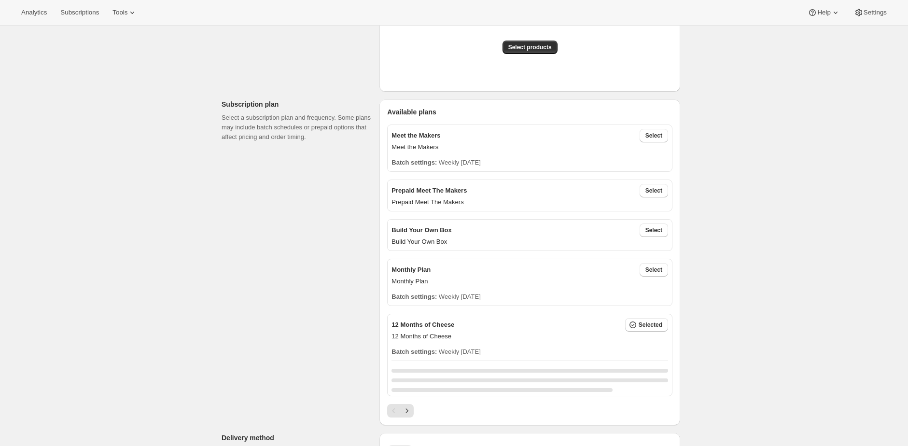
scroll to position [225, 0]
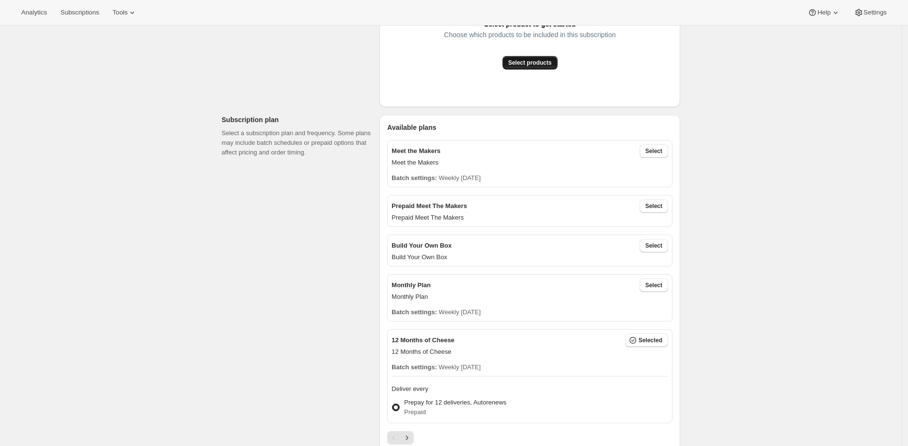
click at [547, 64] on span "Select products" at bounding box center [529, 63] width 43 height 8
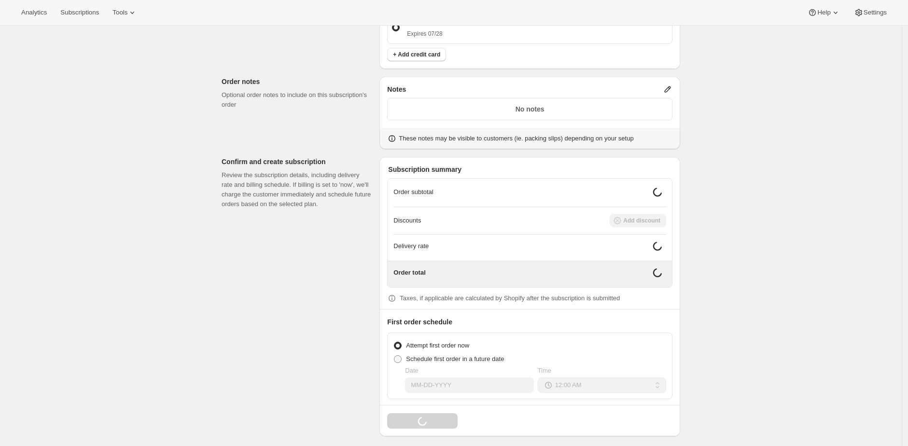
scroll to position [772, 0]
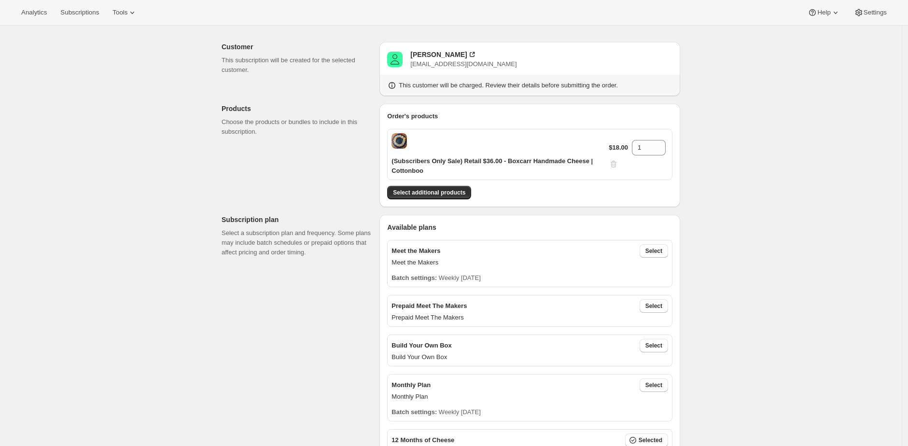
scroll to position [0, 0]
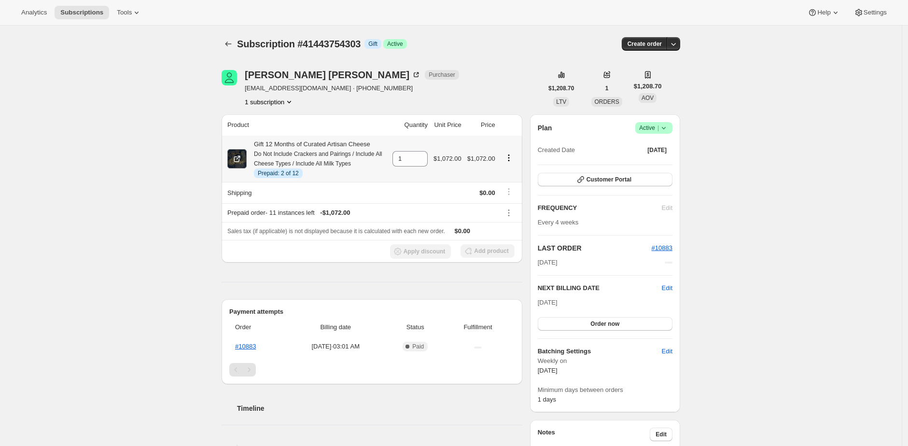
click at [237, 158] on icon at bounding box center [237, 159] width 6 height 6
click at [512, 155] on icon "Product actions" at bounding box center [509, 158] width 10 height 10
click at [519, 210] on span "Swap variant" at bounding box center [503, 208] width 36 height 7
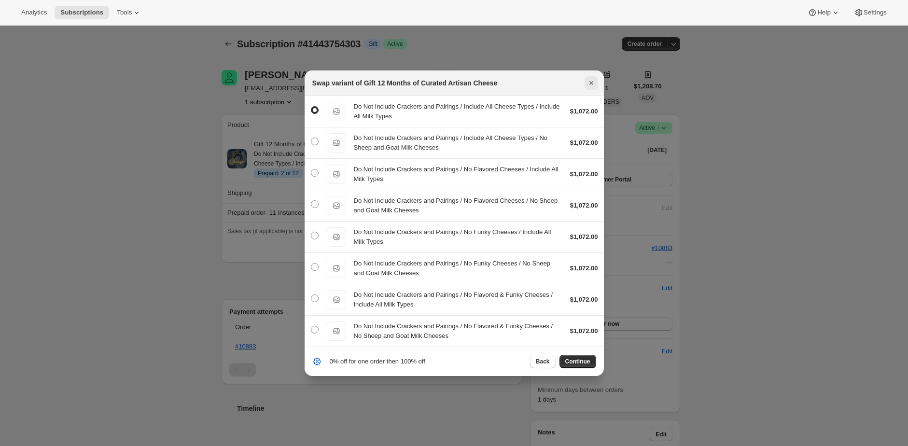
click at [590, 83] on icon "Close" at bounding box center [592, 83] width 10 height 10
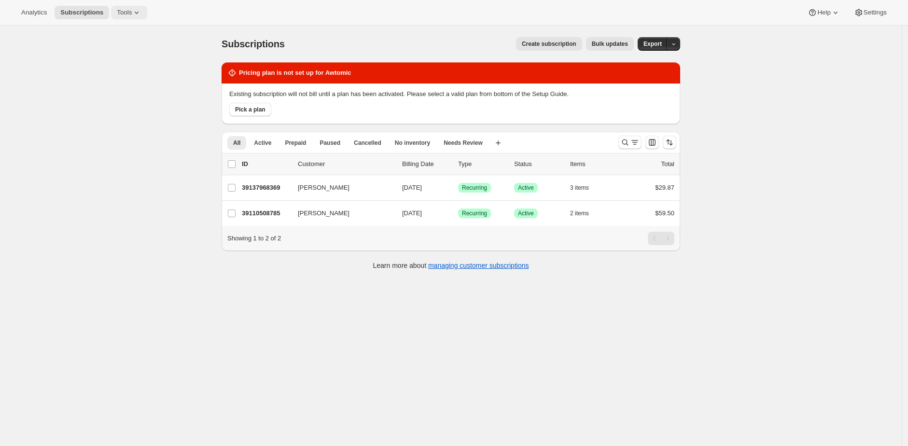
click at [118, 13] on span "Tools" at bounding box center [124, 13] width 15 height 8
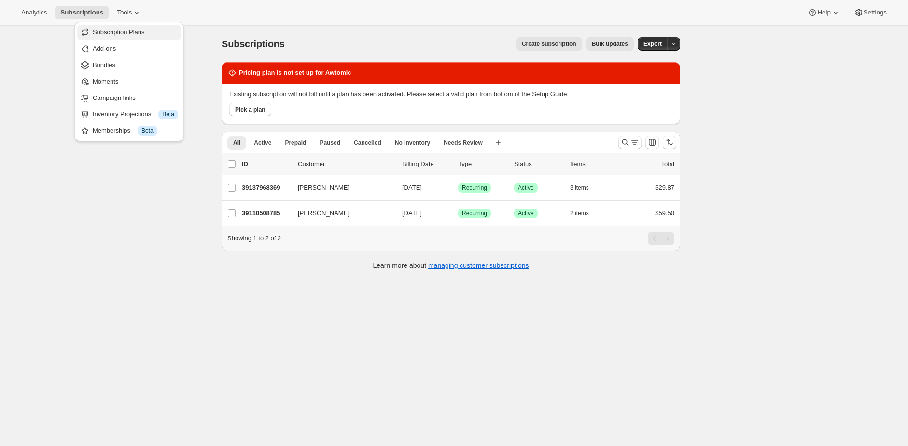
click at [136, 34] on span "Subscription Plans" at bounding box center [119, 31] width 52 height 7
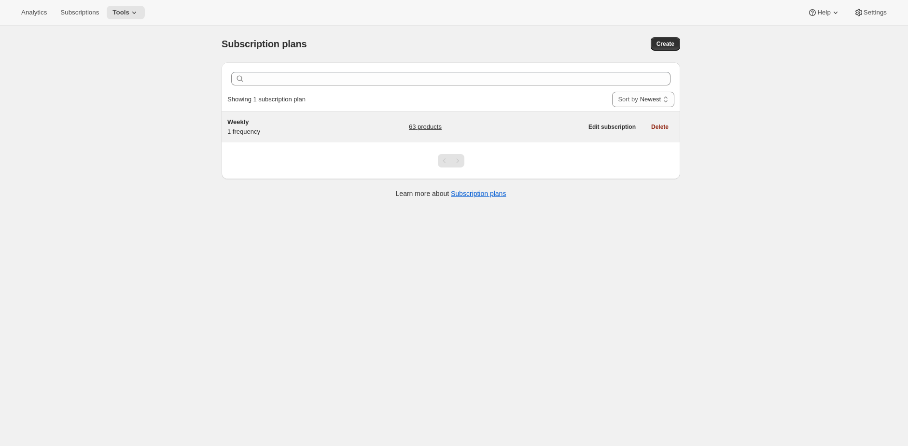
click at [303, 137] on div "Weekly 1 frequency" at bounding box center [287, 126] width 121 height 19
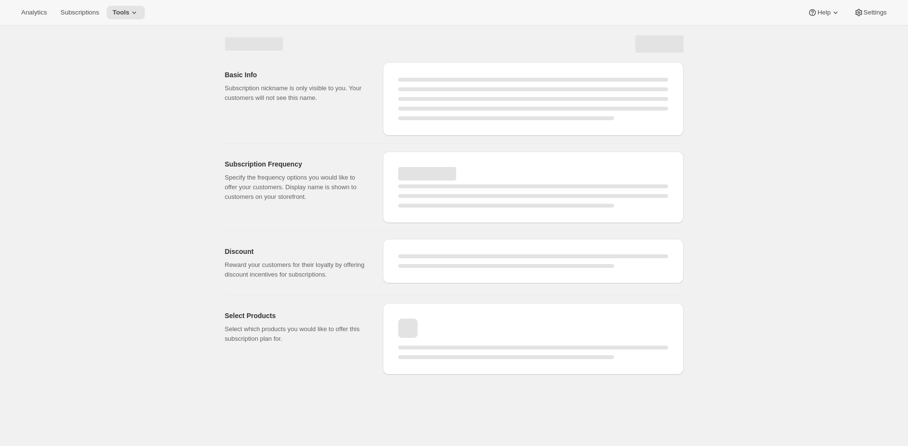
select select "WEEK"
select select "MONTH"
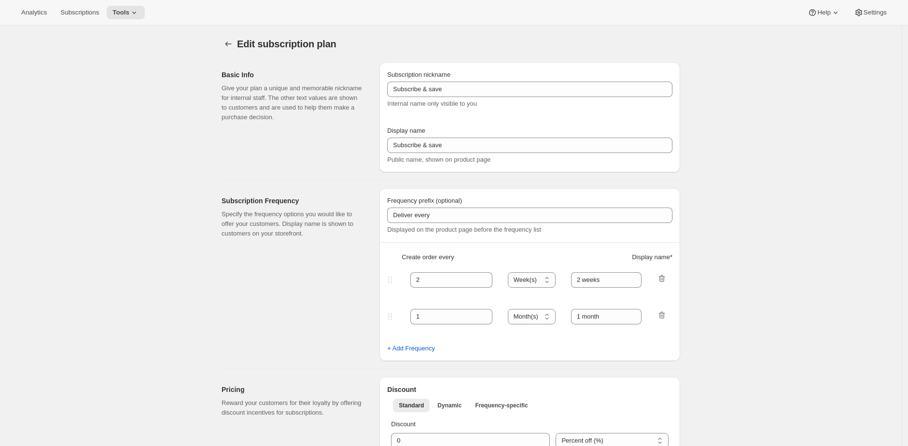
type input "Weekly"
type input "1"
type input "week"
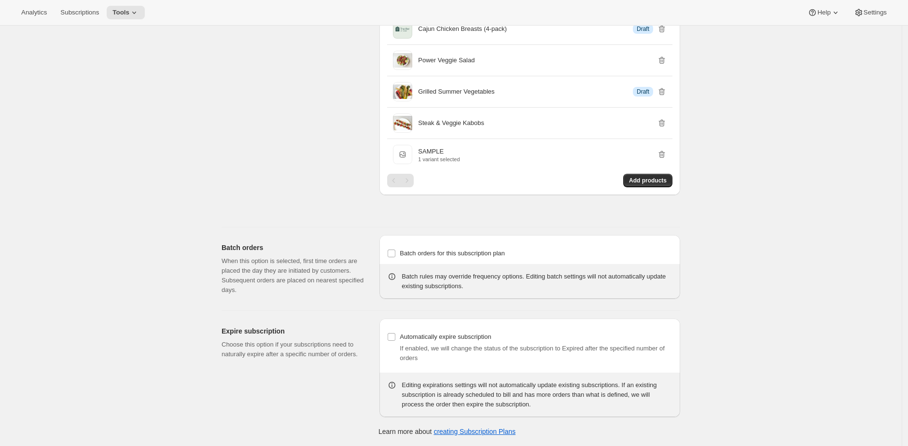
scroll to position [2446, 0]
click at [480, 252] on span "Batch orders for this subscription plan" at bounding box center [452, 253] width 105 height 7
click at [395, 252] on input "Batch orders for this subscription plan" at bounding box center [392, 254] width 8 height 8
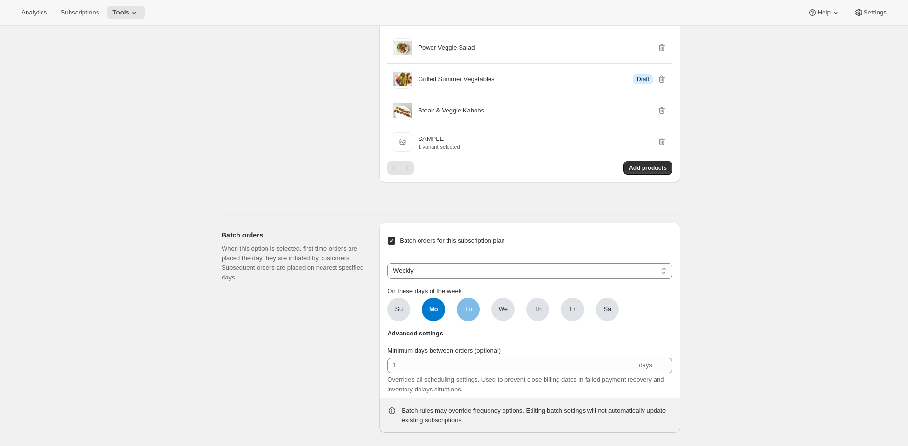
click at [471, 314] on span "Tu" at bounding box center [468, 310] width 7 height 10
click at [0, 0] on input "Tu" at bounding box center [0, 0] width 0 height 0
click at [503, 314] on span "We" at bounding box center [503, 310] width 9 height 10
click at [0, 0] on input "We" at bounding box center [0, 0] width 0 height 0
click at [538, 314] on span "Th" at bounding box center [538, 310] width 7 height 10
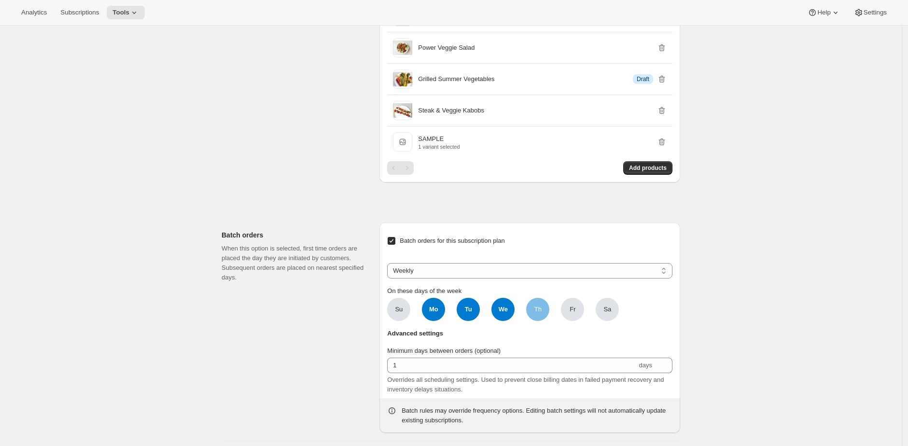
click at [0, 0] on input "Th" at bounding box center [0, 0] width 0 height 0
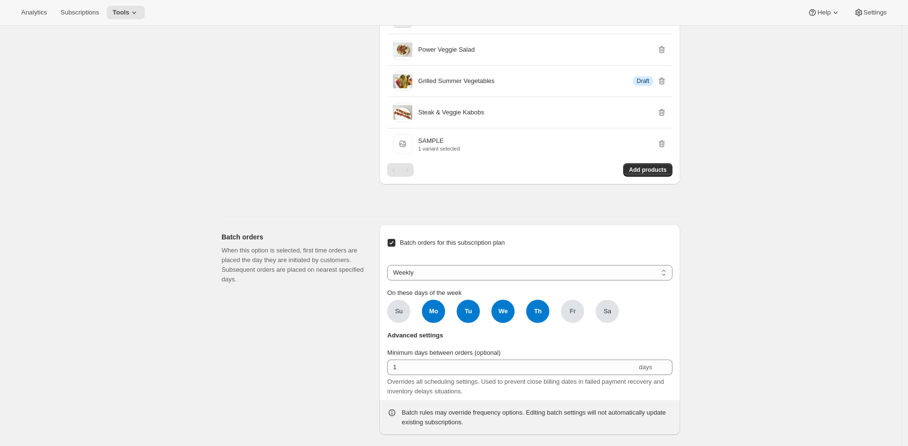
drag, startPoint x: 805, startPoint y: 157, endPoint x: 797, endPoint y: 157, distance: 8.7
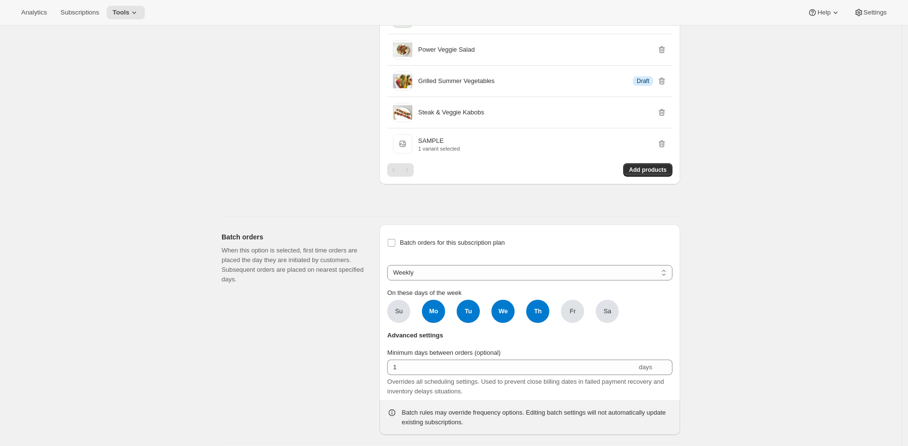
checkbox input "false"
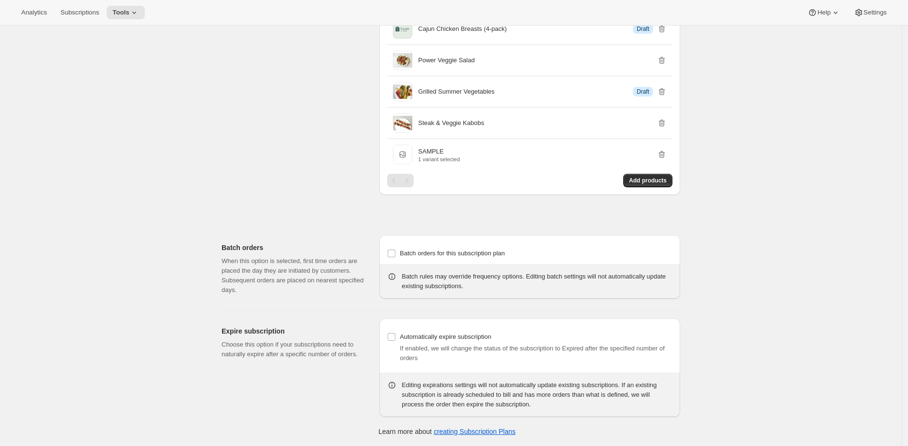
click at [75, 7] on button "Subscriptions" at bounding box center [80, 13] width 50 height 14
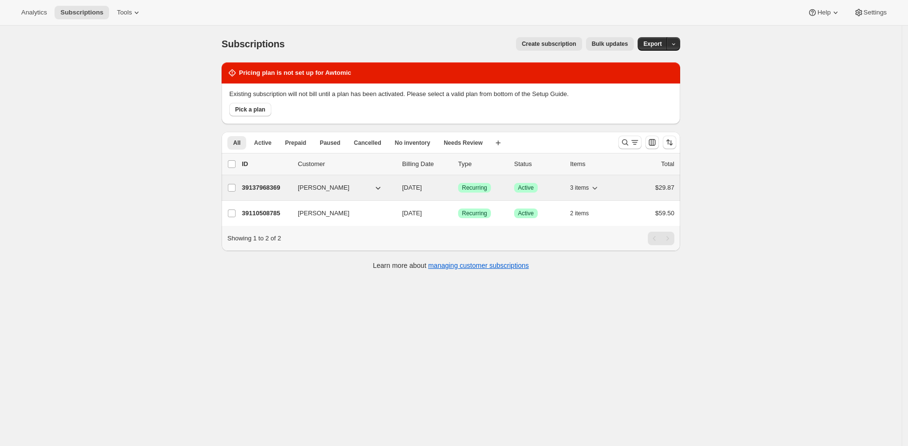
click at [271, 190] on p "39137968369" at bounding box center [266, 188] width 48 height 10
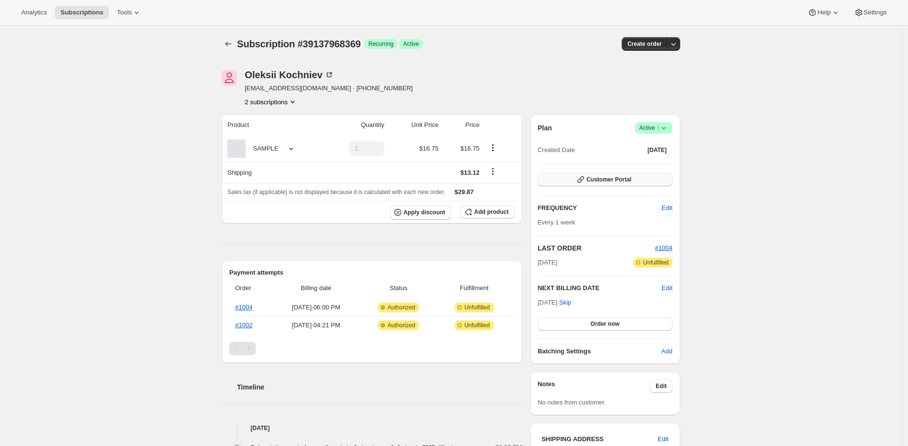
click at [624, 177] on span "Customer Portal" at bounding box center [609, 180] width 45 height 8
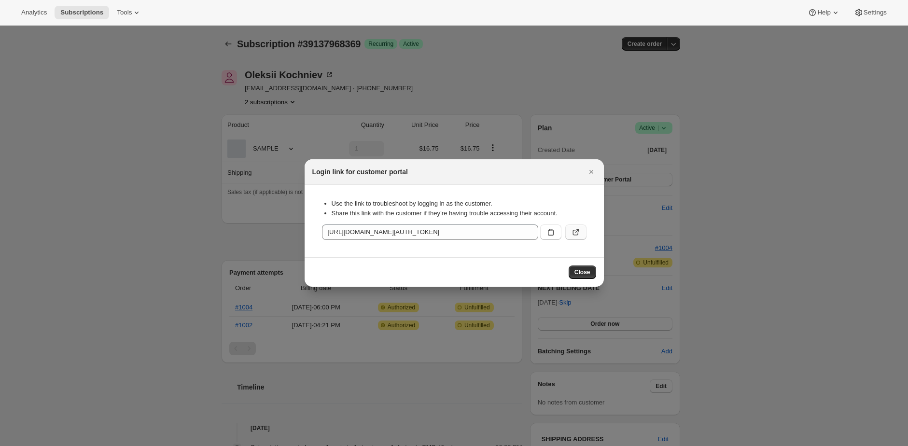
click at [574, 230] on icon ":r66:" at bounding box center [576, 232] width 10 height 10
click at [750, 228] on div at bounding box center [454, 223] width 908 height 446
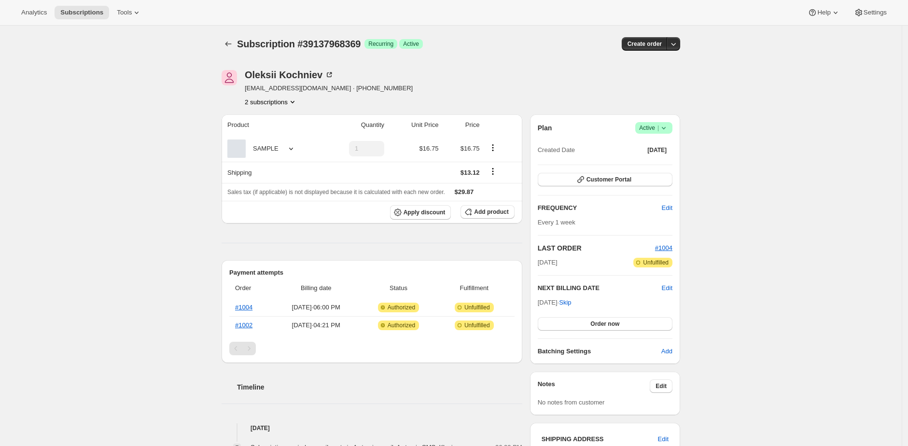
click at [740, 217] on div "Subscription #39137968369. This page is ready Subscription #39137968369 Success…" at bounding box center [451, 353] width 902 height 654
click at [669, 352] on span "Add" at bounding box center [667, 352] width 11 height 10
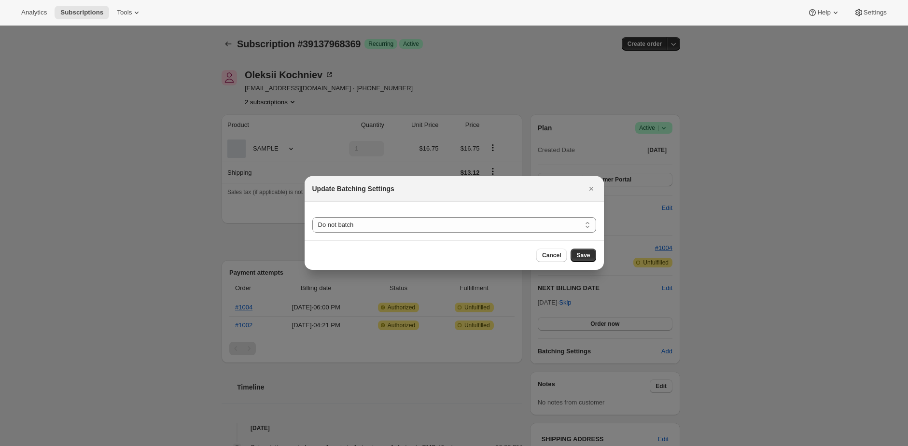
click at [581, 233] on section "Do not batch Weekly Monthly Yearly Do not batch" at bounding box center [454, 221] width 299 height 39
click at [576, 231] on select "Do not batch Weekly Monthly Yearly" at bounding box center [454, 224] width 284 height 15
select select "WEEKDAY"
click at [312, 217] on select "Do not batch Weekly Monthly Yearly" at bounding box center [454, 224] width 284 height 15
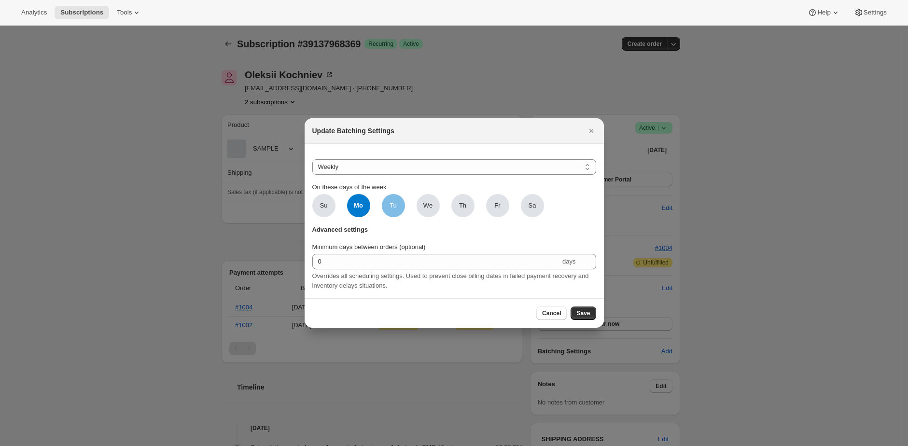
click at [395, 205] on span "Tu" at bounding box center [393, 206] width 7 height 10
click at [0, 0] on input "Tu" at bounding box center [0, 0] width 0 height 0
click at [426, 201] on span "We" at bounding box center [427, 206] width 9 height 10
click at [0, 0] on input "We" at bounding box center [0, 0] width 0 height 0
click at [461, 202] on span "Th" at bounding box center [462, 206] width 7 height 10
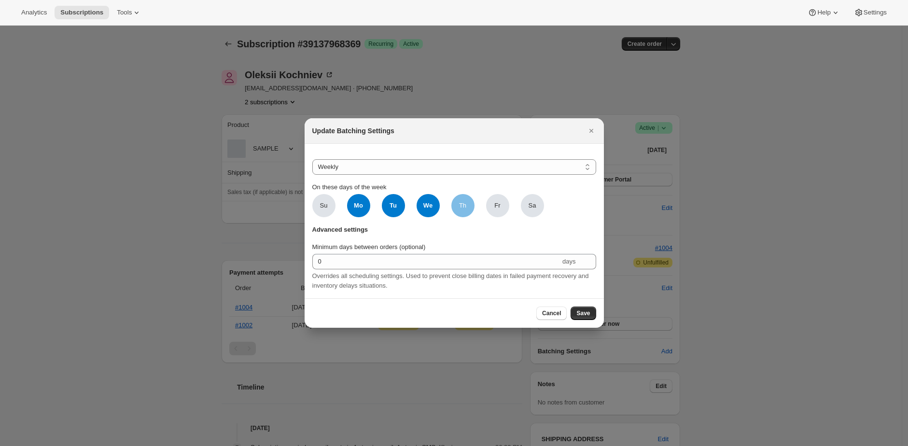
click at [0, 0] on input "Th" at bounding box center [0, 0] width 0 height 0
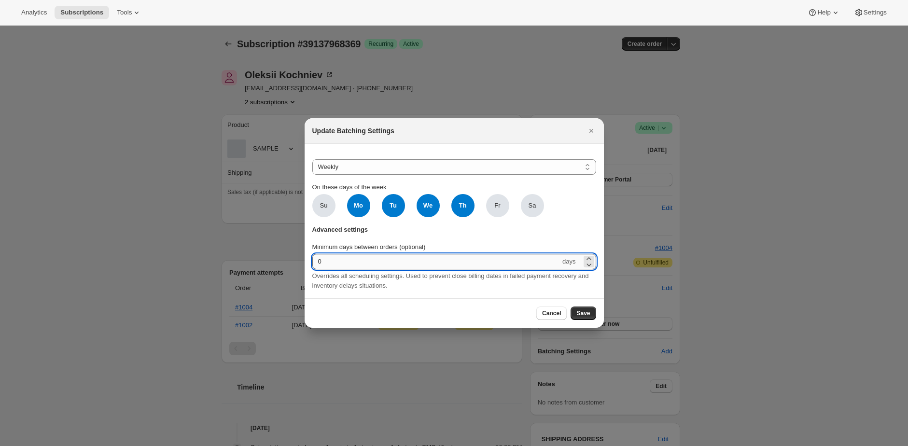
click at [424, 261] on input "0" at bounding box center [436, 261] width 249 height 15
type input "1"
click at [447, 237] on header "Advanced settings" at bounding box center [454, 233] width 284 height 17
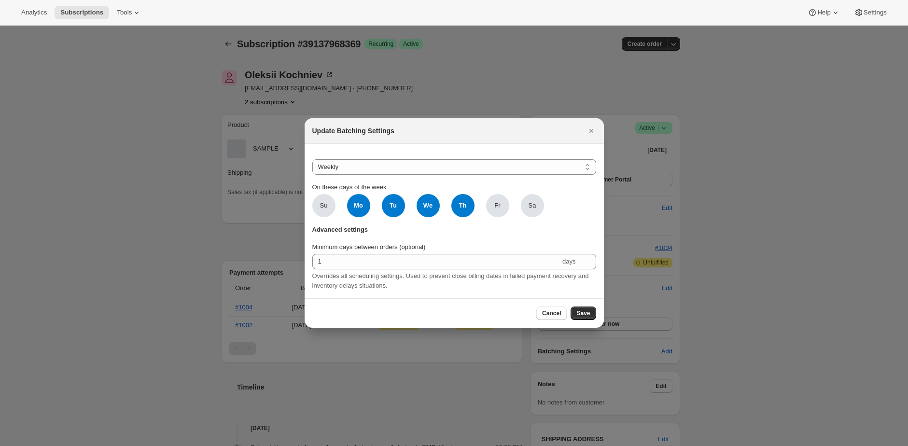
click at [517, 237] on header "Advanced settings" at bounding box center [454, 233] width 284 height 17
click at [578, 225] on header "Advanced settings" at bounding box center [454, 233] width 284 height 17
click at [579, 317] on span "Save" at bounding box center [584, 314] width 14 height 8
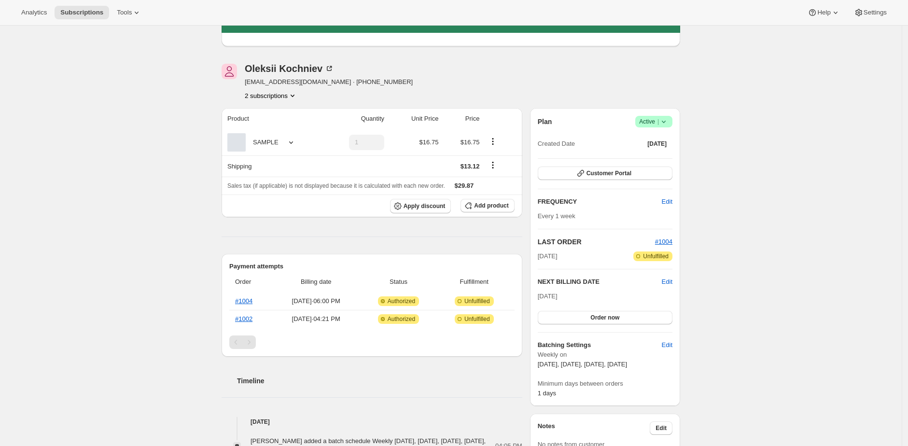
scroll to position [66, 0]
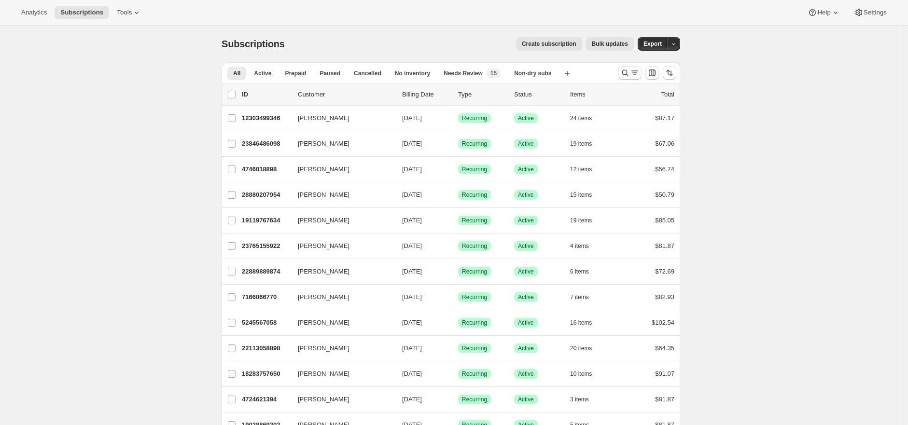
click at [407, 42] on div "Create subscription Bulk updates" at bounding box center [465, 44] width 338 height 14
click at [406, 41] on div "Create subscription Bulk updates" at bounding box center [465, 44] width 338 height 14
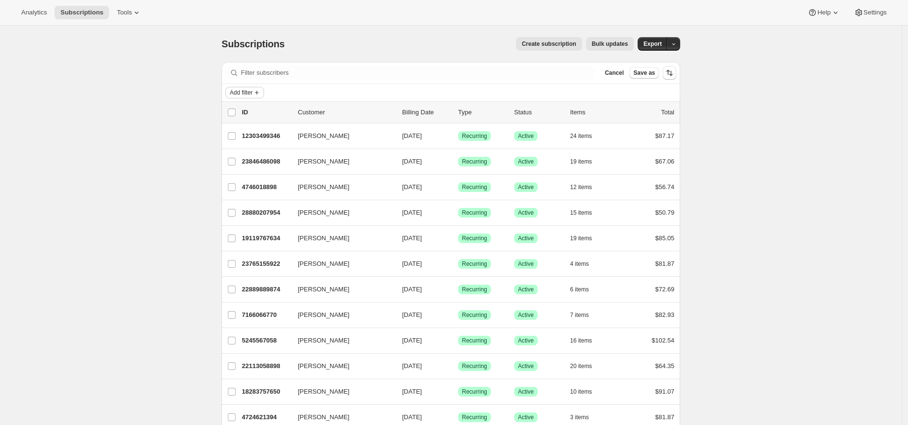
click at [253, 89] on span "Add filter" at bounding box center [241, 93] width 23 height 8
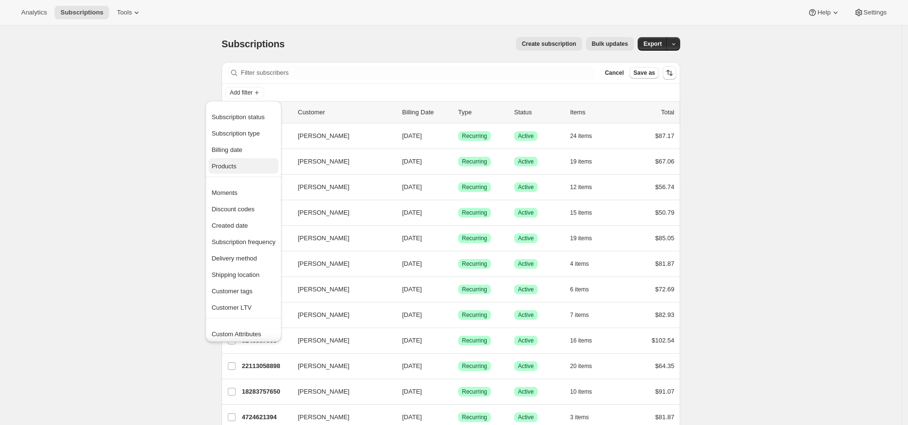
click at [263, 167] on span "Products" at bounding box center [243, 167] width 64 height 10
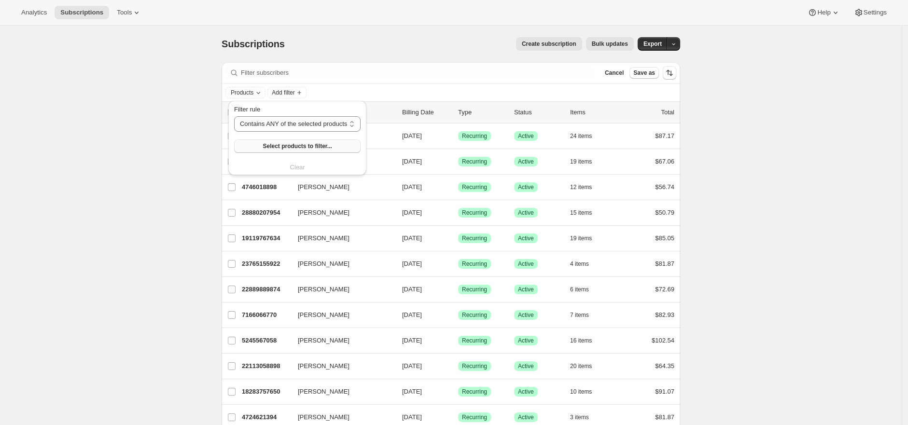
click at [295, 143] on button "Select products to filter..." at bounding box center [297, 147] width 127 height 14
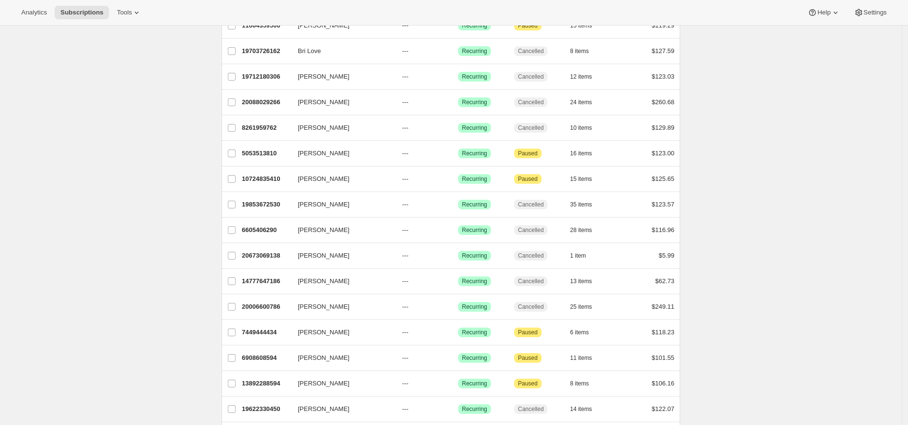
scroll to position [144, 0]
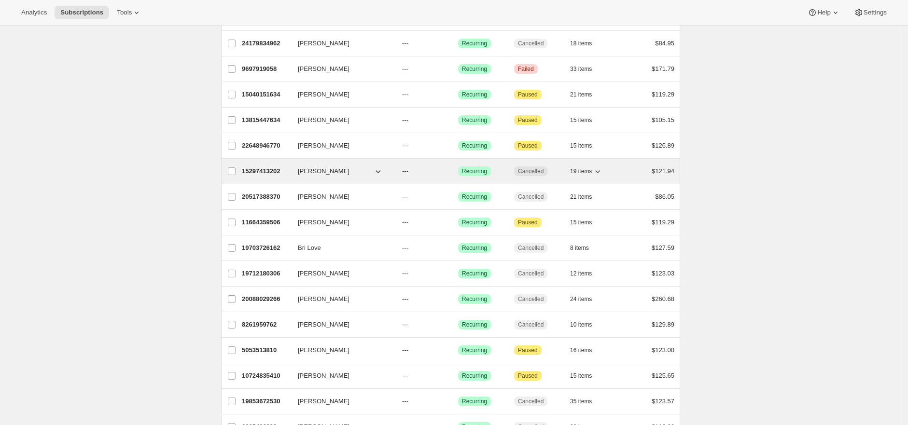
click at [261, 172] on p "15297413202" at bounding box center [266, 172] width 48 height 10
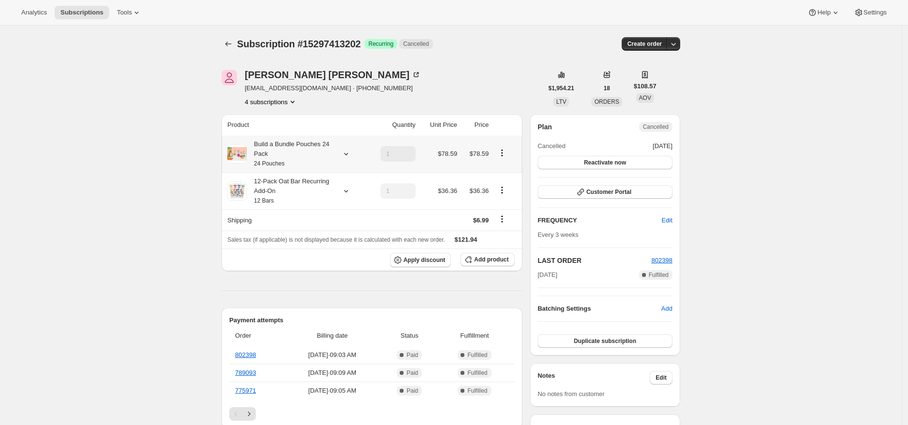
click at [347, 149] on icon at bounding box center [346, 154] width 10 height 10
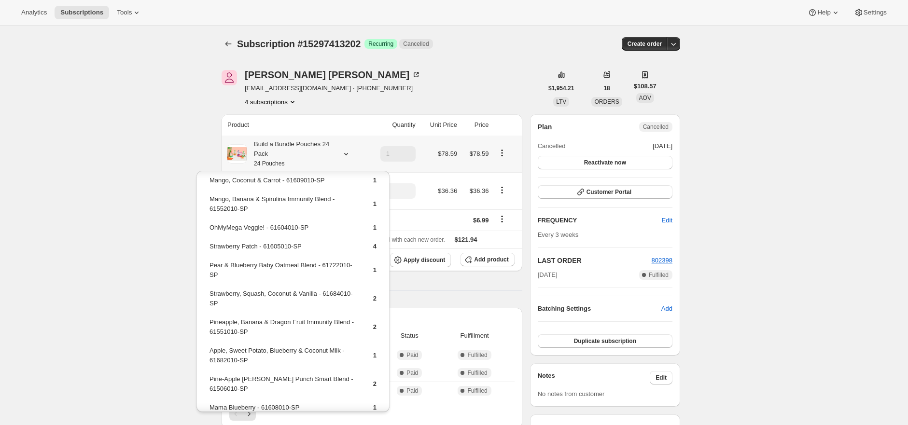
scroll to position [12, 0]
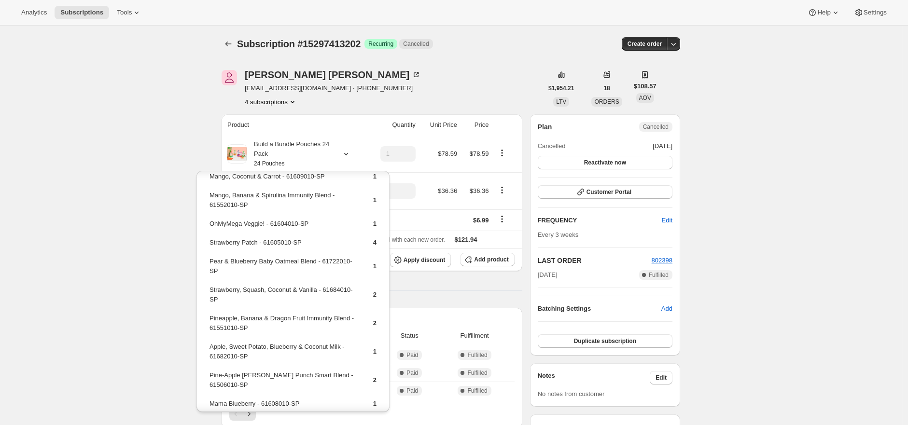
drag, startPoint x: 197, startPoint y: 112, endPoint x: 225, endPoint y: 76, distance: 44.8
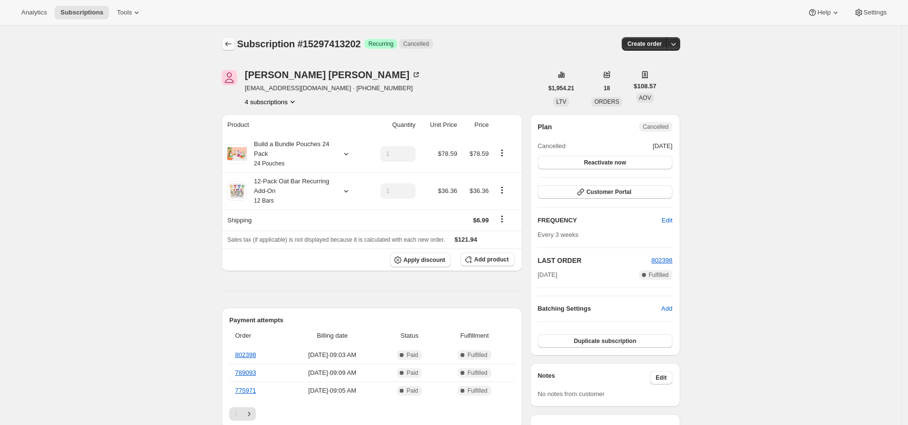
click at [233, 45] on icon "Subscriptions" at bounding box center [229, 44] width 10 height 10
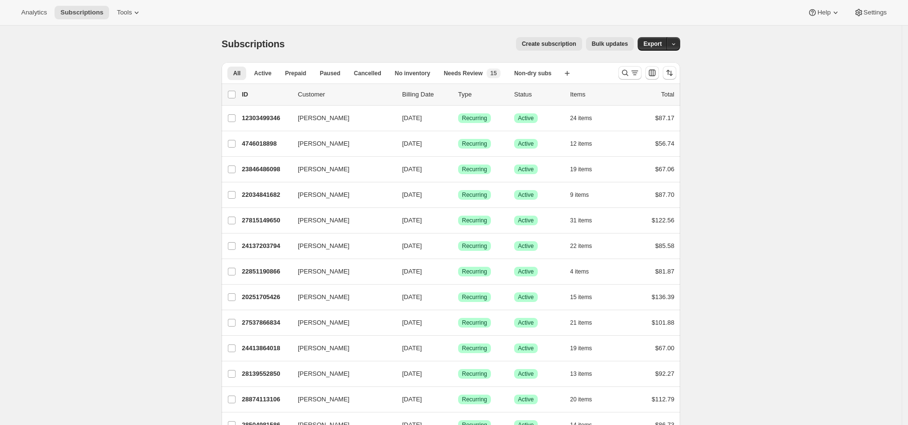
click at [332, 43] on div "Create subscription Bulk updates" at bounding box center [465, 44] width 338 height 14
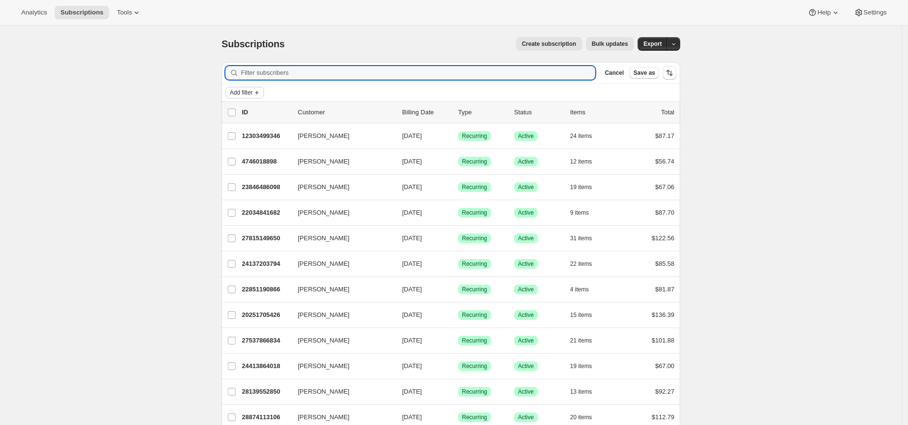
click at [259, 92] on icon "Add filter" at bounding box center [257, 93] width 4 height 4
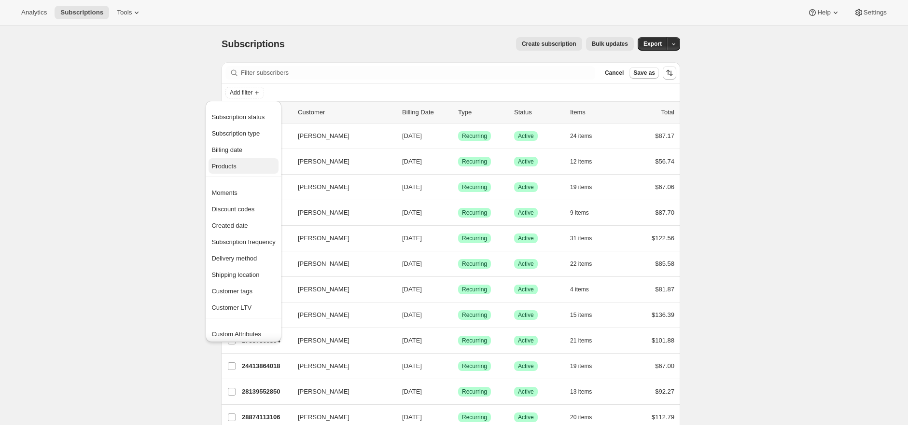
click at [263, 168] on span "Products" at bounding box center [243, 167] width 64 height 10
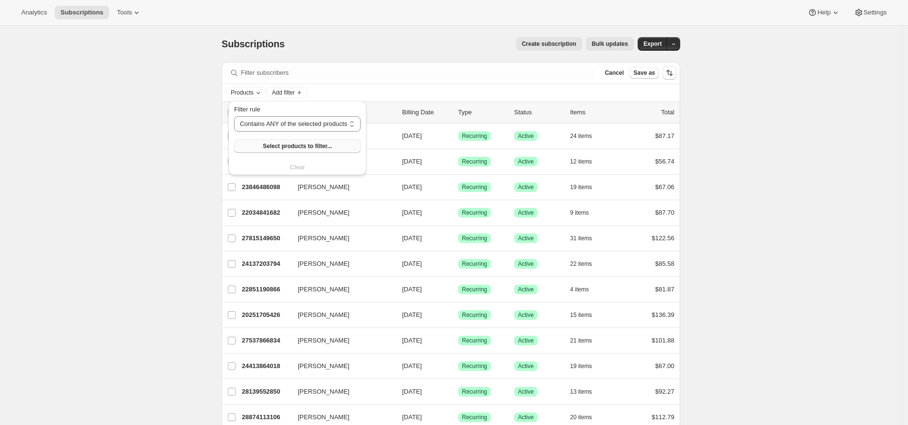
click at [282, 146] on span "Select products to filter..." at bounding box center [297, 146] width 69 height 8
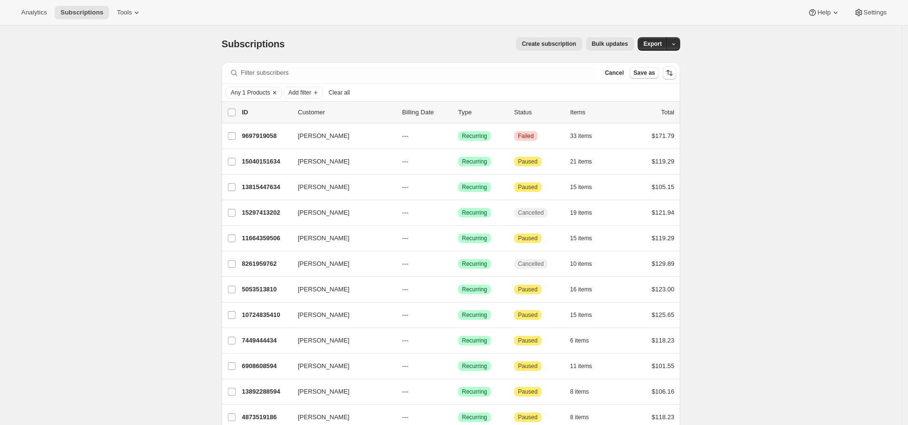
click at [261, 92] on span "Any 1 Products" at bounding box center [250, 93] width 39 height 8
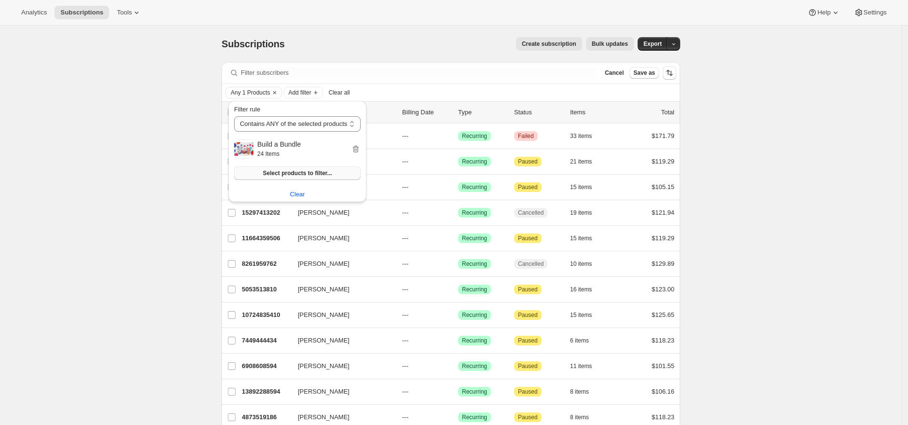
click at [286, 173] on span "Select products to filter..." at bounding box center [297, 173] width 69 height 8
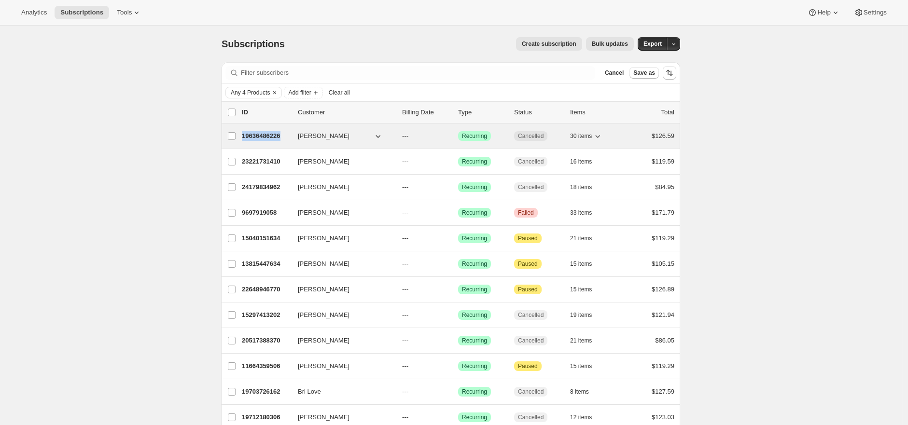
copy p "19636486226"
click at [275, 136] on p "19636486226" at bounding box center [266, 136] width 48 height 10
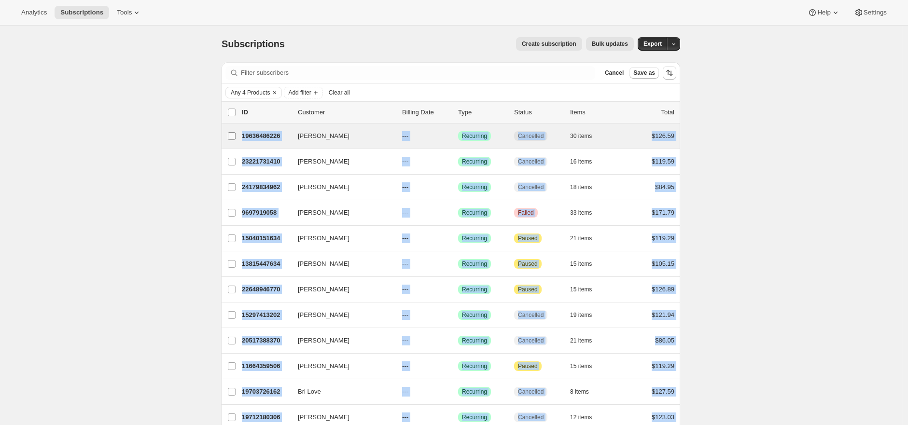
drag, startPoint x: 674, startPoint y: 353, endPoint x: 242, endPoint y: 140, distance: 482.0
copy ul "[PERSON_NAME] 19636486226 [PERSON_NAME] --- Success Recurring Cancelled 30 item…"
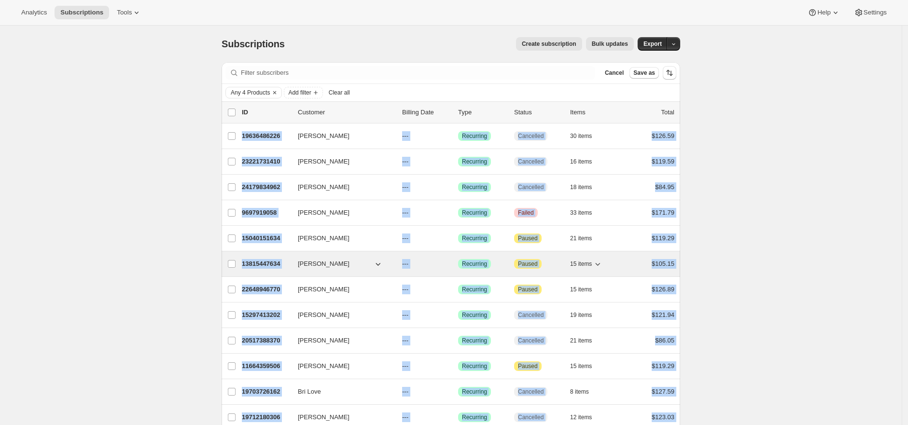
click at [274, 264] on p "13815447634" at bounding box center [266, 264] width 48 height 10
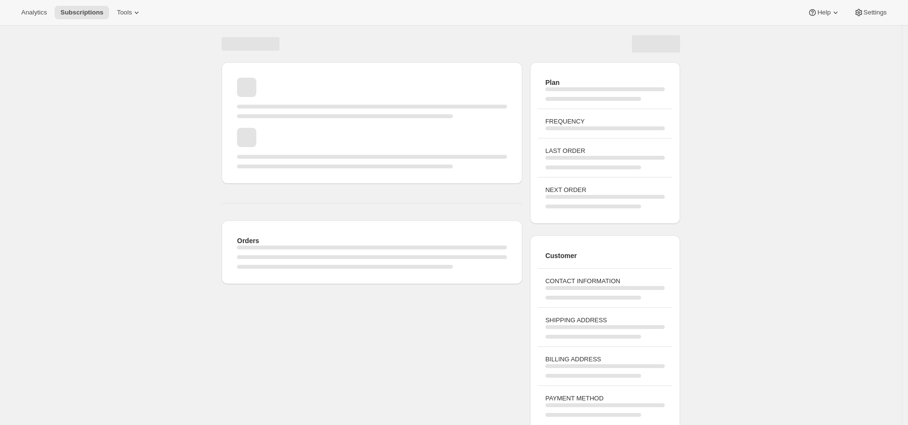
click at [274, 264] on div "Page loading" at bounding box center [372, 257] width 270 height 23
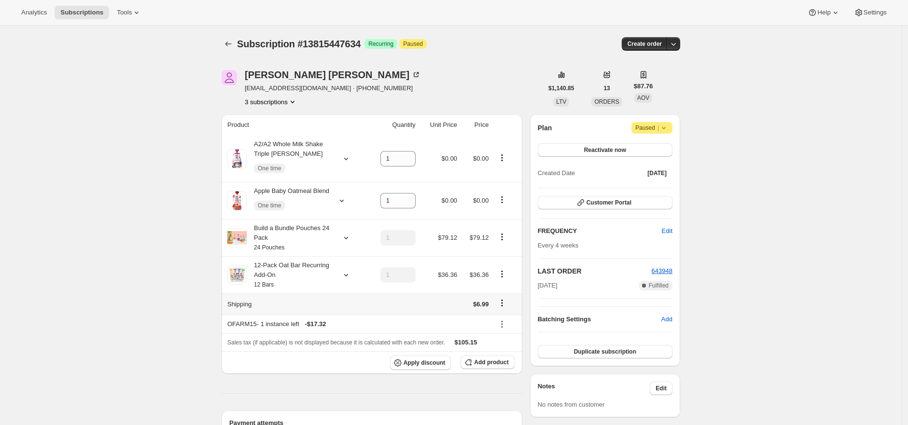
click at [320, 276] on div "12-Pack Oat Bar Recurring Add-On 12 Bars" at bounding box center [290, 275] width 87 height 29
click at [302, 249] on div "Build a Bundle Pouches 24 Pack 24 Pouches" at bounding box center [290, 238] width 87 height 29
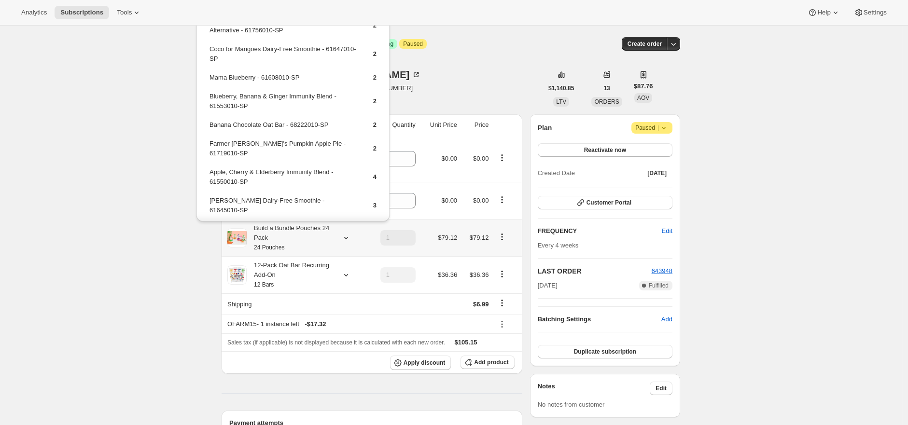
scroll to position [108, 0]
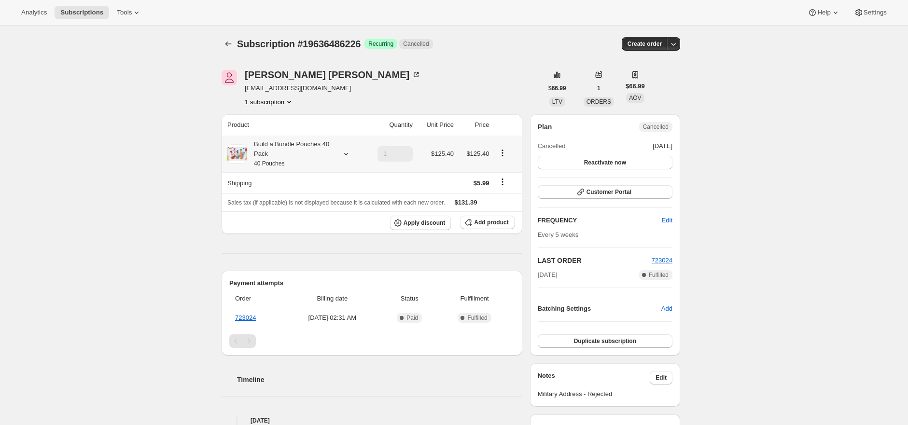
click at [310, 148] on div "Build a Bundle Pouches 40 Pack 40 Pouches" at bounding box center [290, 154] width 87 height 29
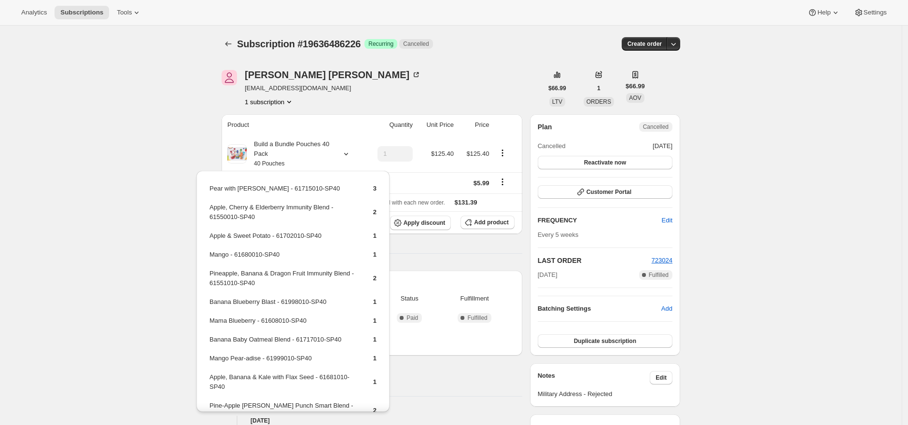
click at [206, 160] on div "Subscription #19636486226. This page is ready Subscription #19636486226 Success…" at bounding box center [451, 350] width 902 height 648
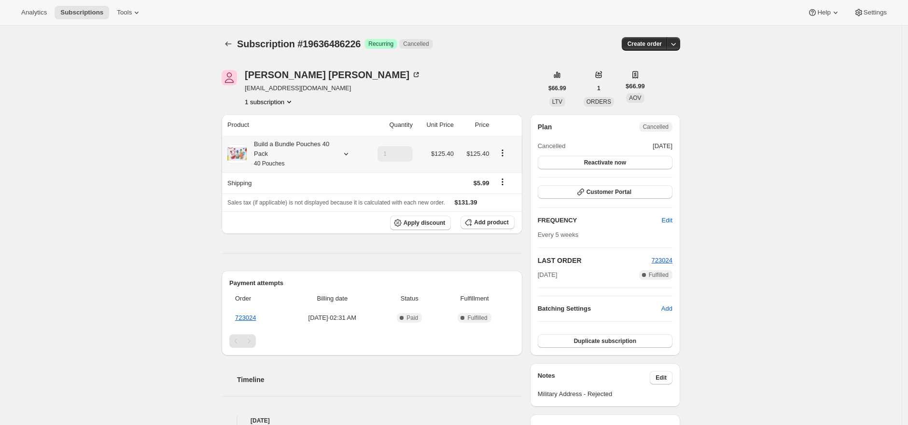
click at [301, 150] on div "Build a Bundle Pouches 40 Pack 40 Pouches" at bounding box center [290, 154] width 87 height 29
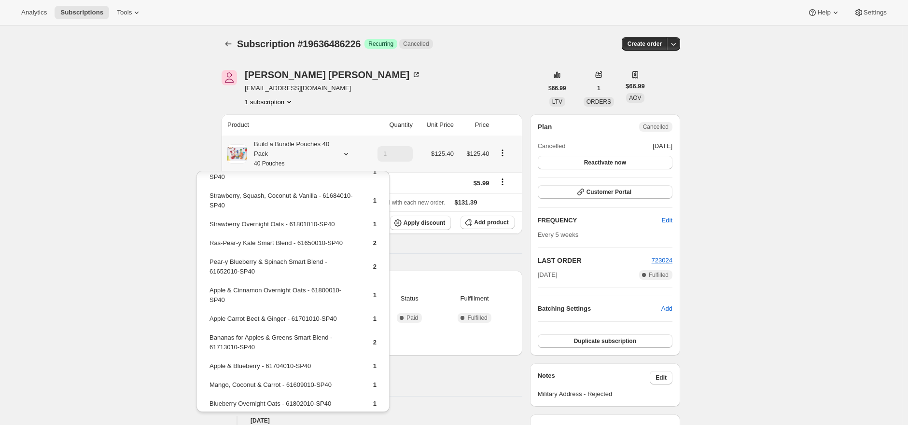
scroll to position [497, 0]
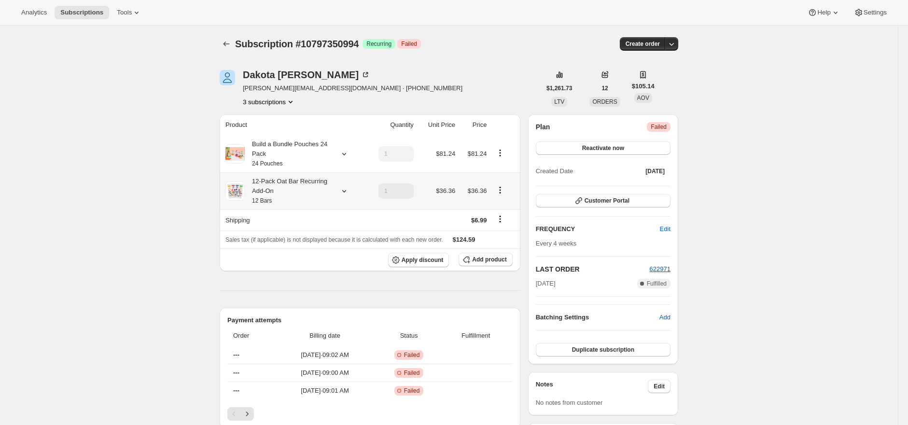
click at [325, 192] on div "12-Pack Oat Bar Recurring Add-On 12 Bars" at bounding box center [288, 191] width 87 height 29
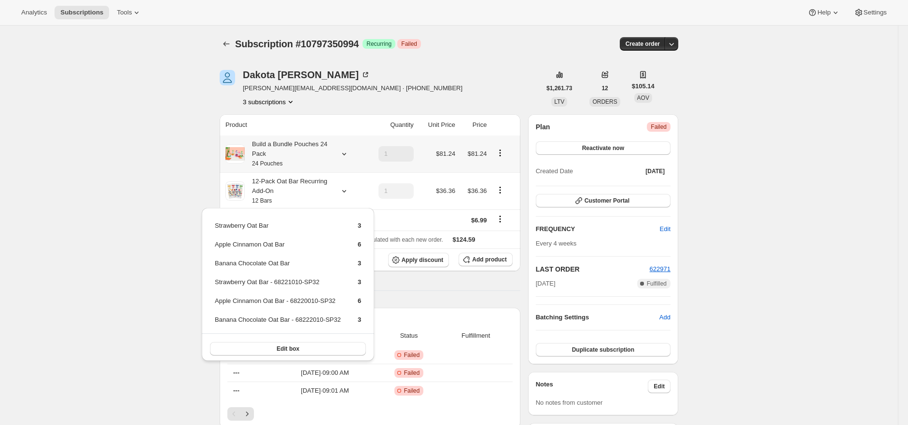
click at [294, 151] on div "Build a Bundle Pouches 24 Pack 24 Pouches" at bounding box center [288, 154] width 87 height 29
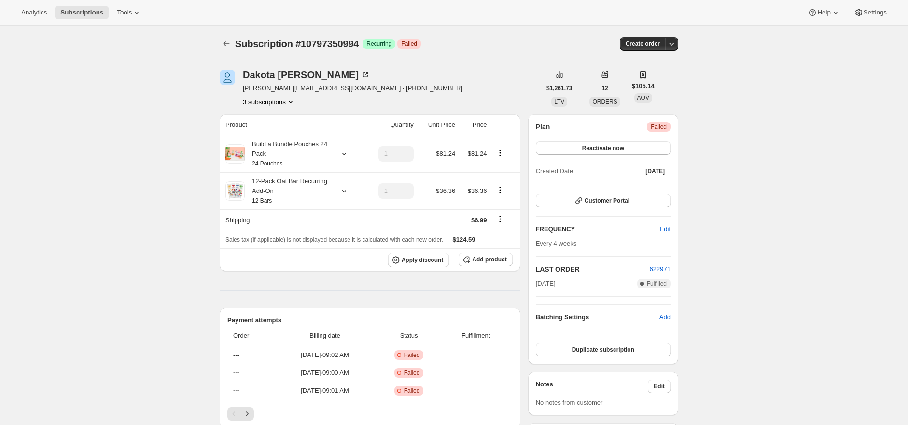
click at [327, 42] on span "Subscription #10797350994" at bounding box center [297, 44] width 124 height 11
copy span "10797350994"
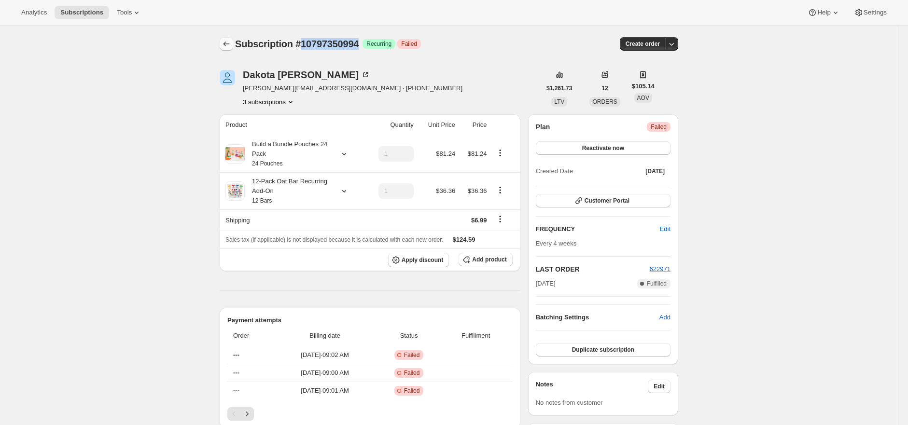
click at [227, 45] on icon "Subscriptions" at bounding box center [227, 44] width 6 height 5
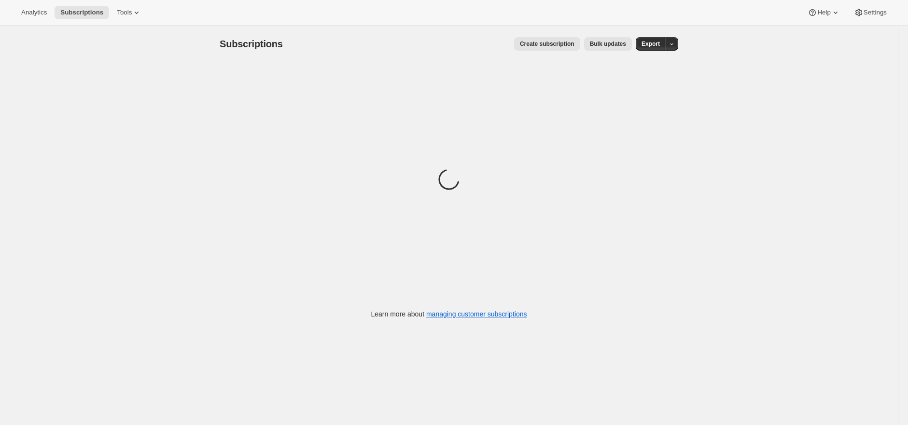
click at [201, 96] on div "Subscriptions. This page is ready Subscriptions Create subscription Bulk update…" at bounding box center [449, 238] width 898 height 425
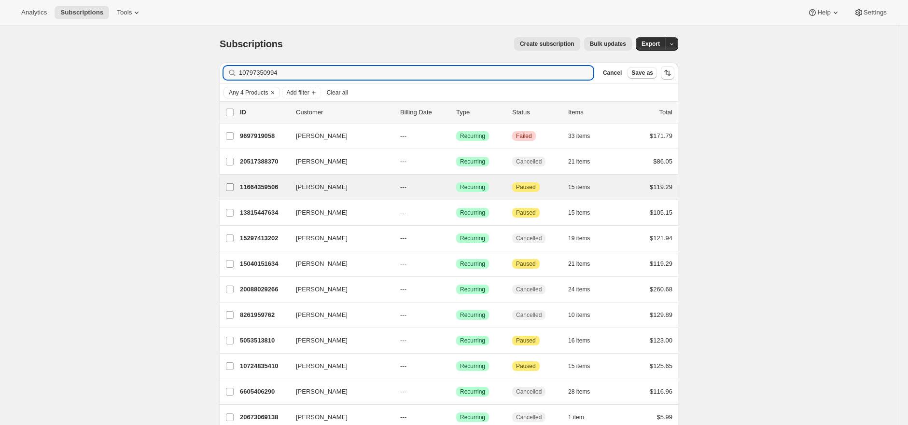
type input "10797350994"
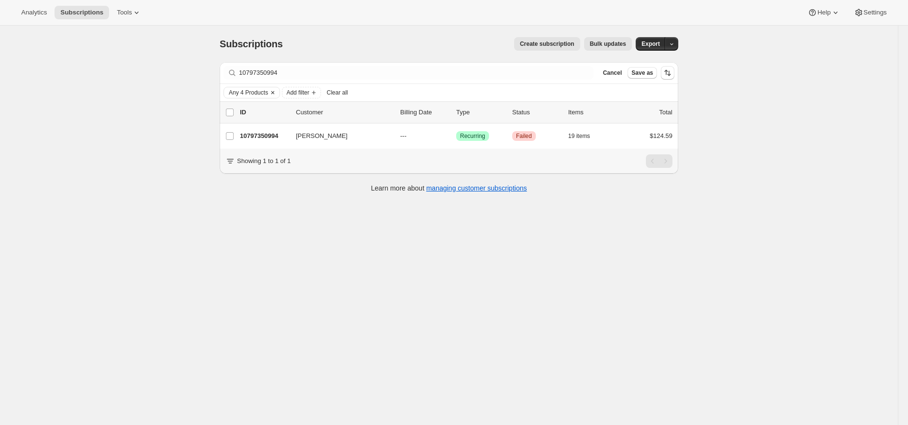
click at [257, 93] on span "Any 4 Products" at bounding box center [248, 93] width 39 height 8
click at [268, 147] on span "Select products to filter..." at bounding box center [295, 146] width 69 height 8
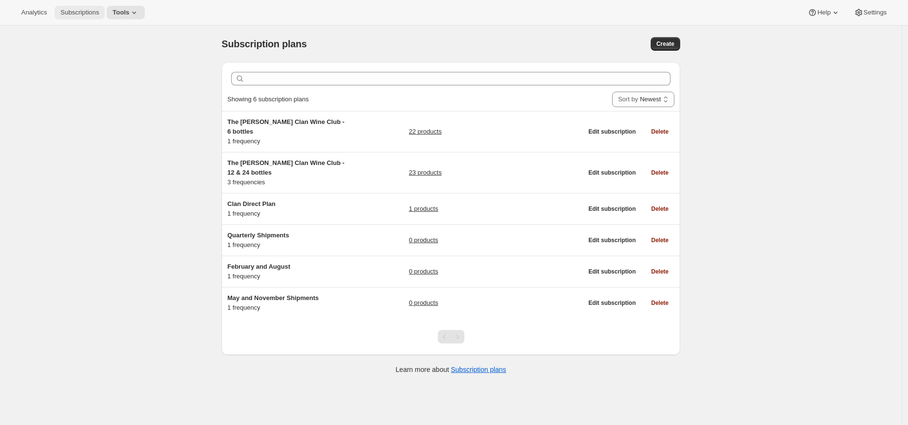
click at [72, 12] on span "Subscriptions" at bounding box center [79, 13] width 39 height 8
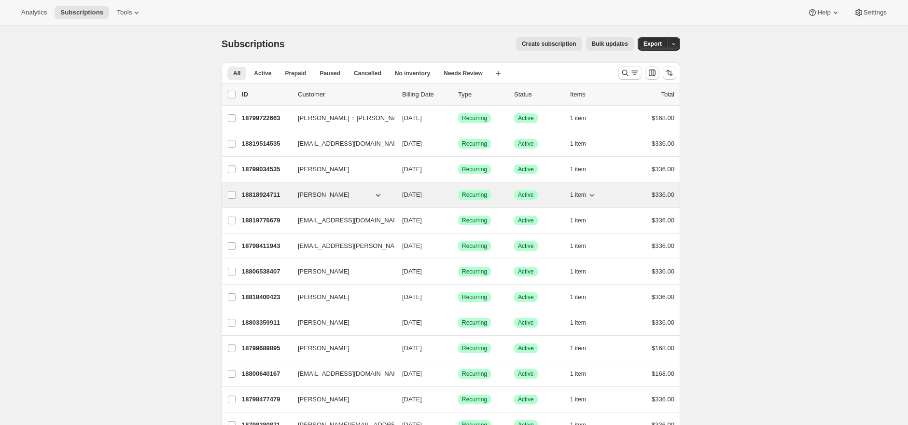
click at [253, 197] on p "18818924711" at bounding box center [266, 195] width 48 height 10
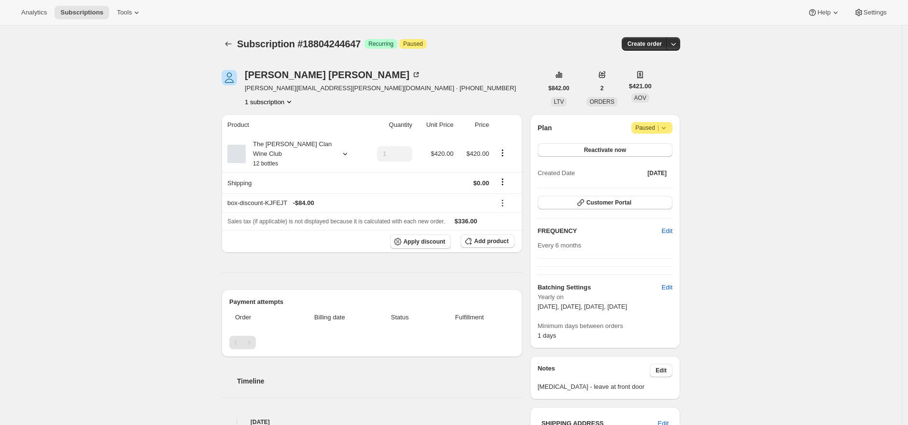
click at [518, 87] on div "[PERSON_NAME] [PERSON_NAME][EMAIL_ADDRESS][PERSON_NAME][DOMAIN_NAME] · [PHONE_N…" at bounding box center [382, 88] width 321 height 37
click at [332, 89] on span "[PERSON_NAME][EMAIL_ADDRESS][PERSON_NAME][DOMAIN_NAME] · [PHONE_NUMBER]" at bounding box center [380, 89] width 271 height 10
drag, startPoint x: 332, startPoint y: 89, endPoint x: 259, endPoint y: 88, distance: 72.9
click at [259, 88] on span "[PERSON_NAME][EMAIL_ADDRESS][PERSON_NAME][DOMAIN_NAME] · [PHONE_NUMBER]" at bounding box center [380, 89] width 271 height 10
copy span "[PERSON_NAME][EMAIL_ADDRESS][PERSON_NAME][DOMAIN_NAME]"
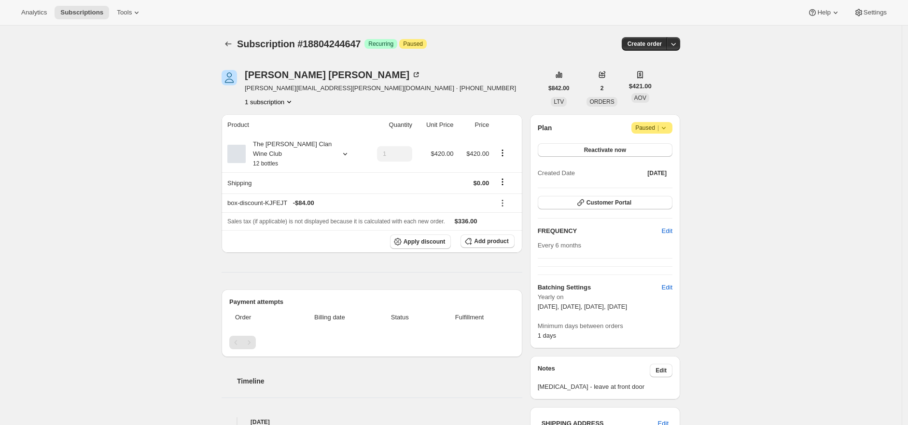
click at [347, 40] on span "Subscription #18804244647" at bounding box center [299, 44] width 124 height 11
copy span "18804244647"
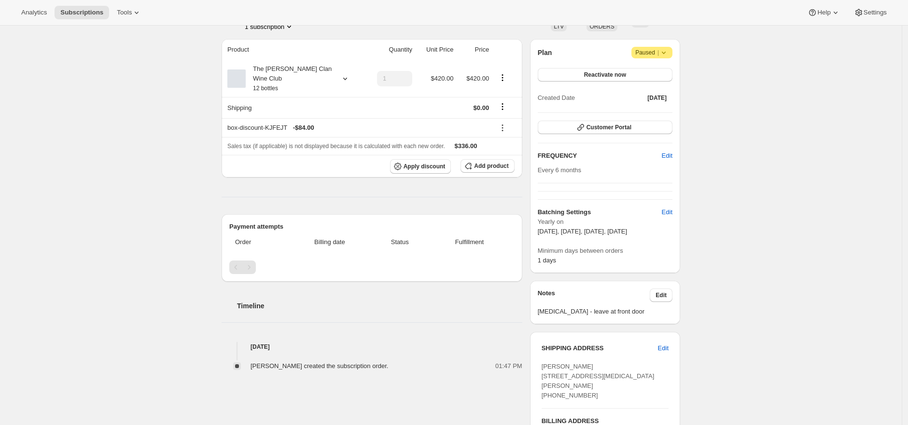
scroll to position [219, 0]
